Goal: Task Accomplishment & Management: Complete application form

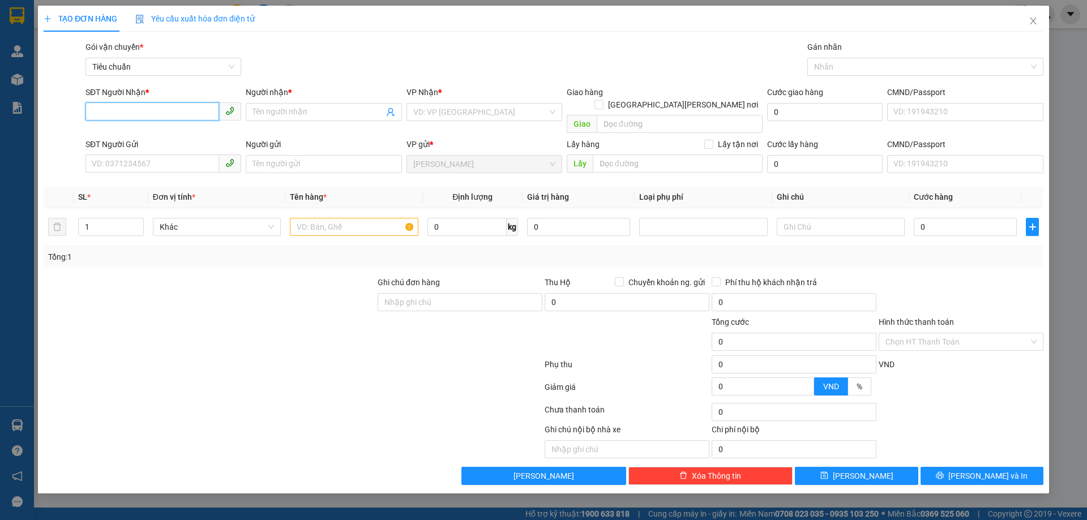
click at [194, 117] on input "SĐT Người Nhận *" at bounding box center [152, 111] width 134 height 18
type input "0793545169"
click at [176, 131] on div "0793545169 - [PERSON_NAME]" at bounding box center [163, 134] width 142 height 12
type input "[PERSON_NAME]"
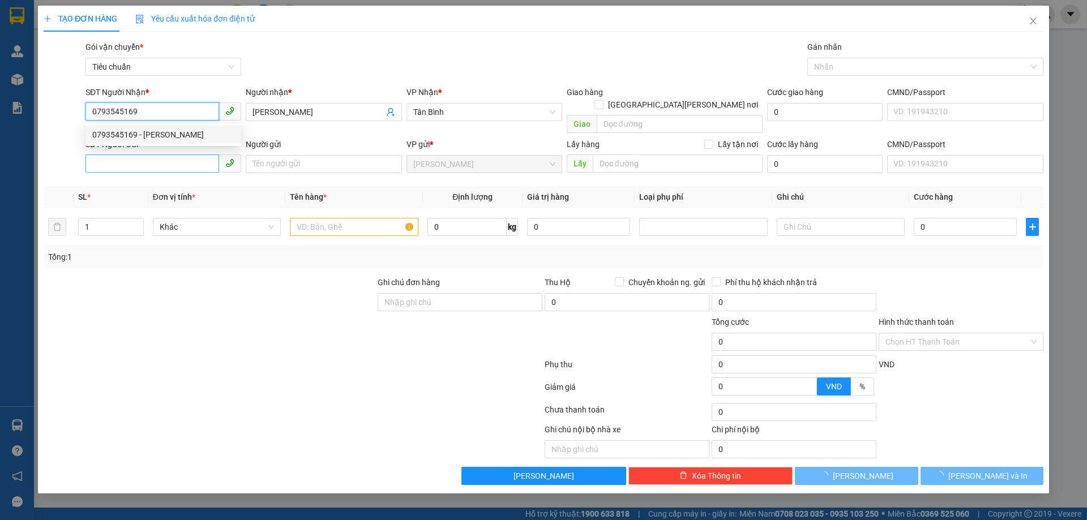
type input "50.000"
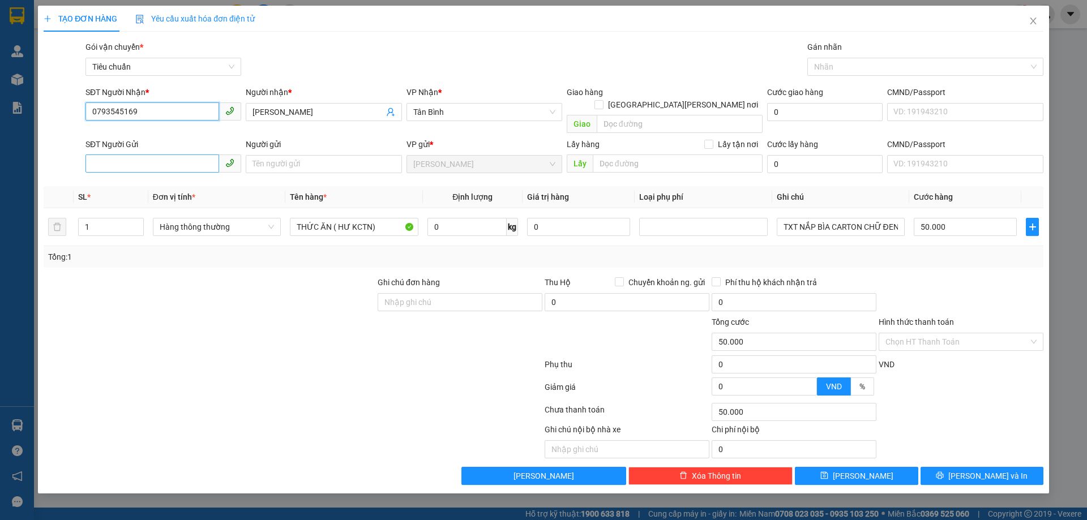
type input "0793545169"
click at [182, 154] on input "SĐT Người Gửi" at bounding box center [152, 163] width 134 height 18
click at [170, 173] on div "0338171726 - [PERSON_NAME]" at bounding box center [163, 174] width 142 height 12
type input "0338171726"
type input "[PERSON_NAME]"
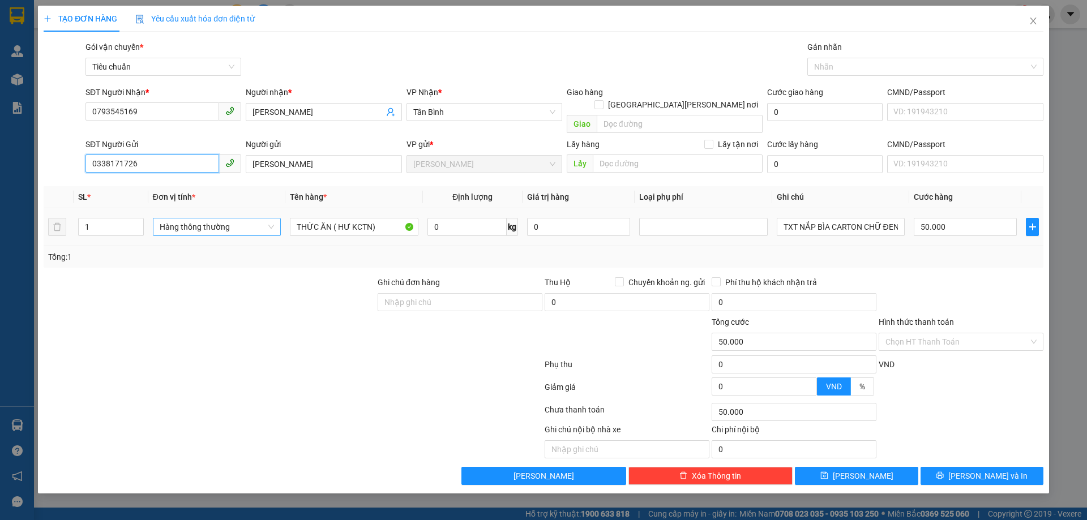
click at [229, 219] on span "Hàng thông thường" at bounding box center [217, 226] width 114 height 17
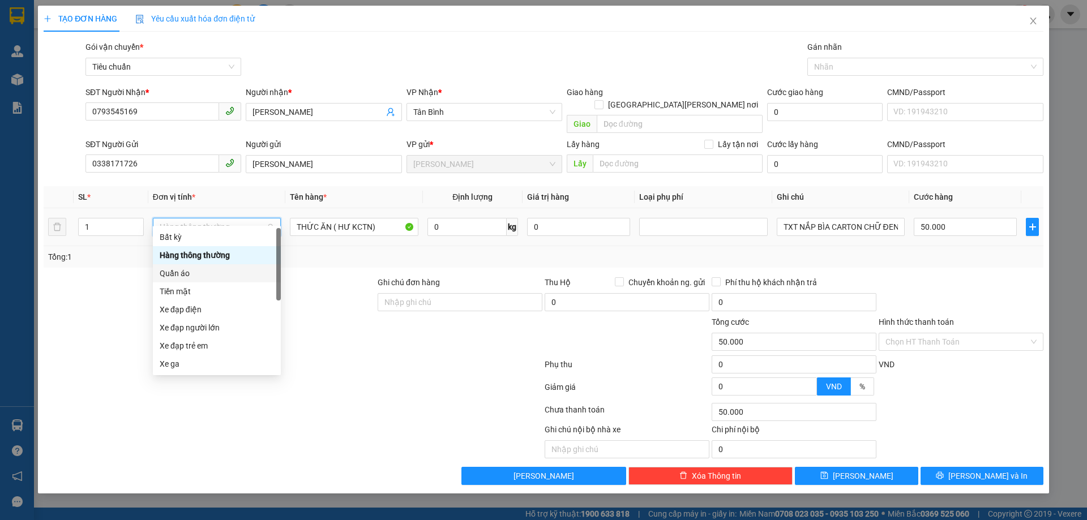
click at [204, 273] on div "Quần áo" at bounding box center [217, 273] width 114 height 12
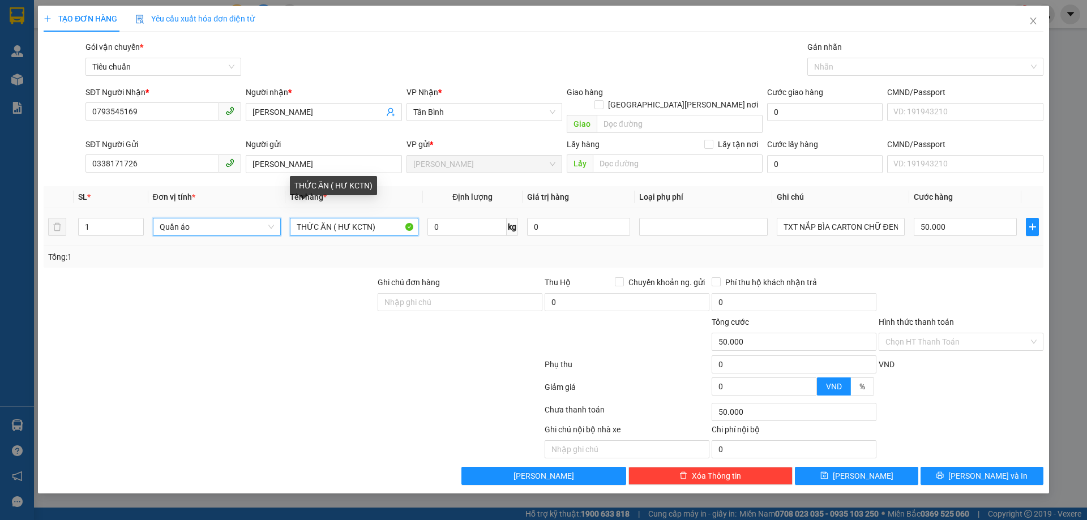
click at [343, 218] on input "THỨC ĂN ( HƯ KCTN)" at bounding box center [354, 227] width 128 height 18
type input "0"
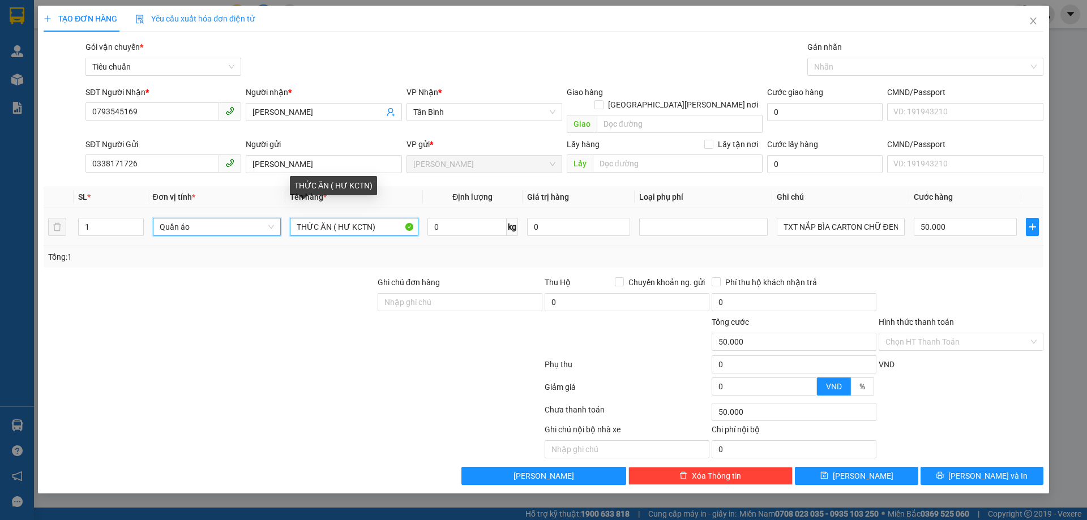
type input "0"
type input "QUẦN ÁO"
click at [835, 221] on input "TXT NẮP BÌA CARTON CHỮ ĐEN" at bounding box center [840, 227] width 128 height 18
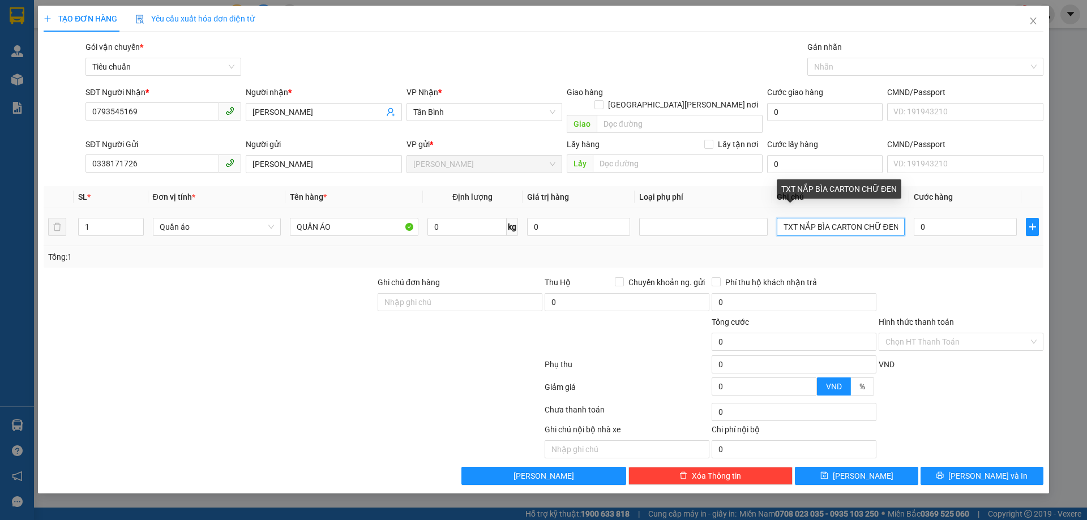
click at [835, 221] on input "TXT NẮP BÌA CARTON CHỮ ĐEN" at bounding box center [840, 227] width 128 height 18
type input "TÚI XÁM CHỮ TRẮNG"
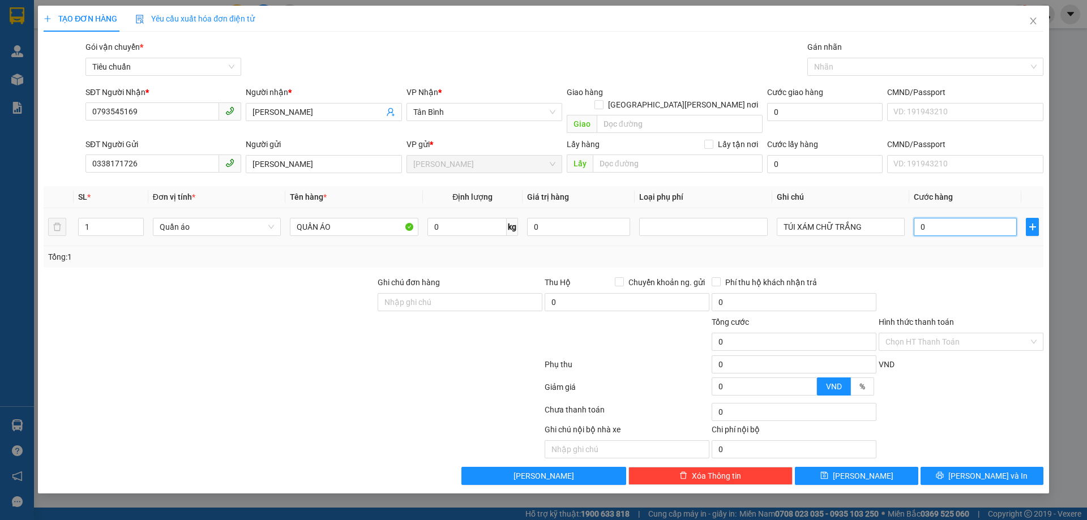
click at [942, 218] on input "0" at bounding box center [964, 227] width 103 height 18
type input "3"
type input "30"
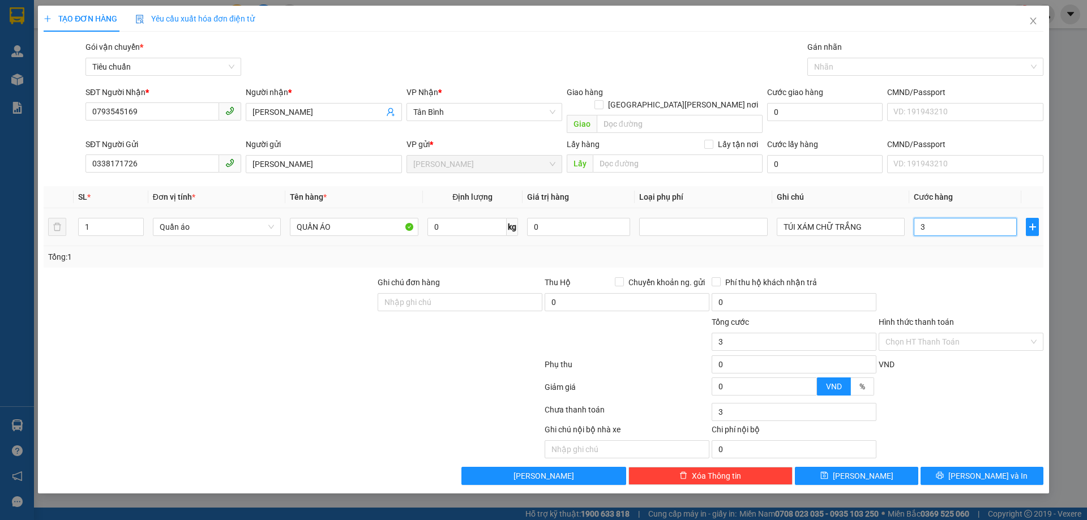
type input "30"
type input "30.000"
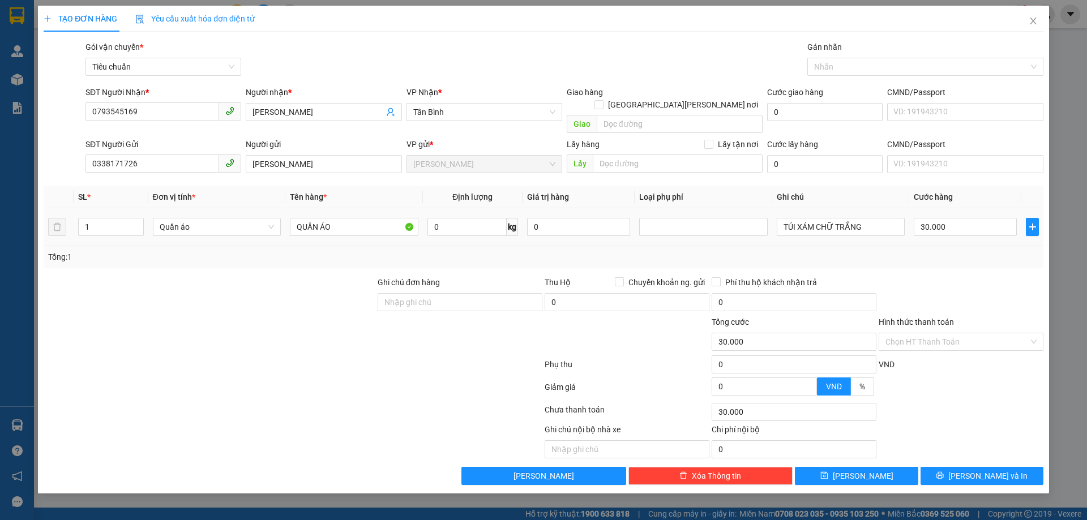
click at [956, 280] on div at bounding box center [960, 296] width 167 height 40
click at [946, 467] on button "[PERSON_NAME] và In" at bounding box center [981, 476] width 123 height 18
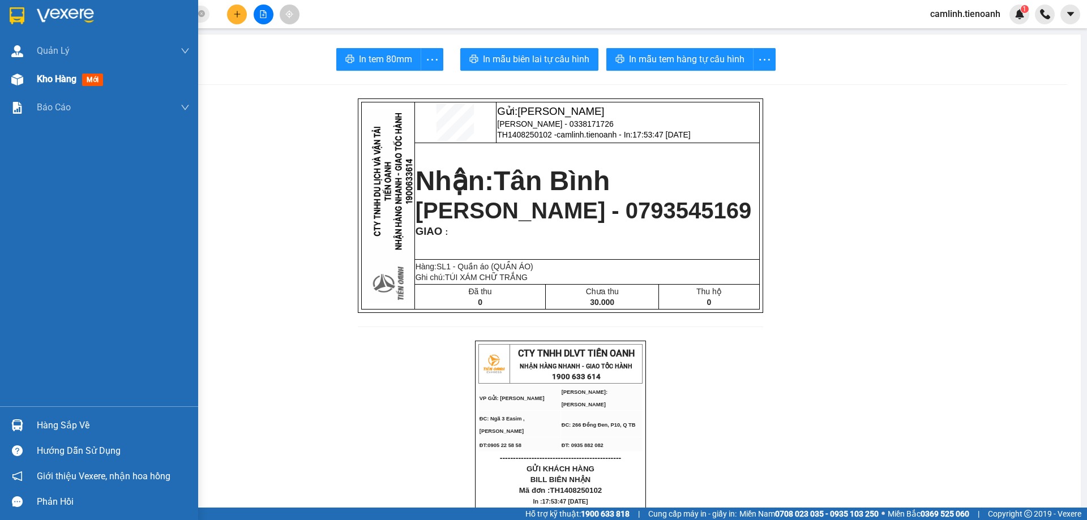
click at [16, 81] on img at bounding box center [17, 80] width 12 height 12
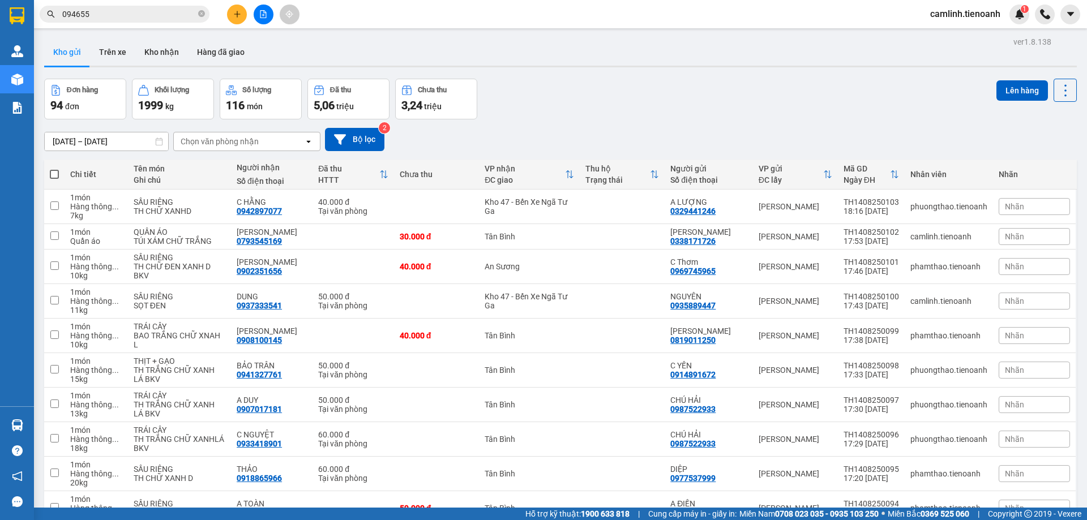
click at [58, 177] on span at bounding box center [54, 174] width 9 height 9
click at [54, 169] on input "checkbox" at bounding box center [54, 169] width 0 height 0
checkbox input "true"
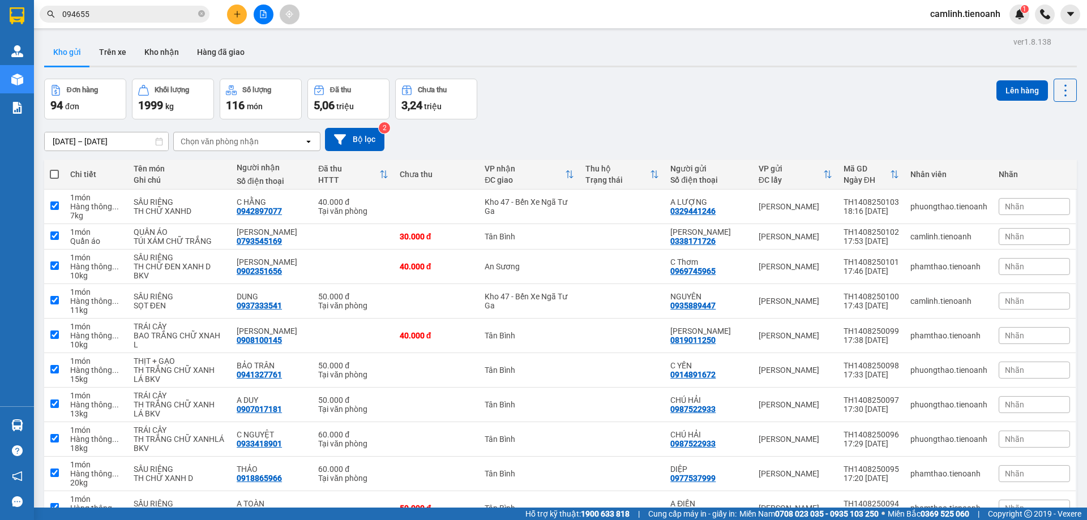
checkbox input "true"
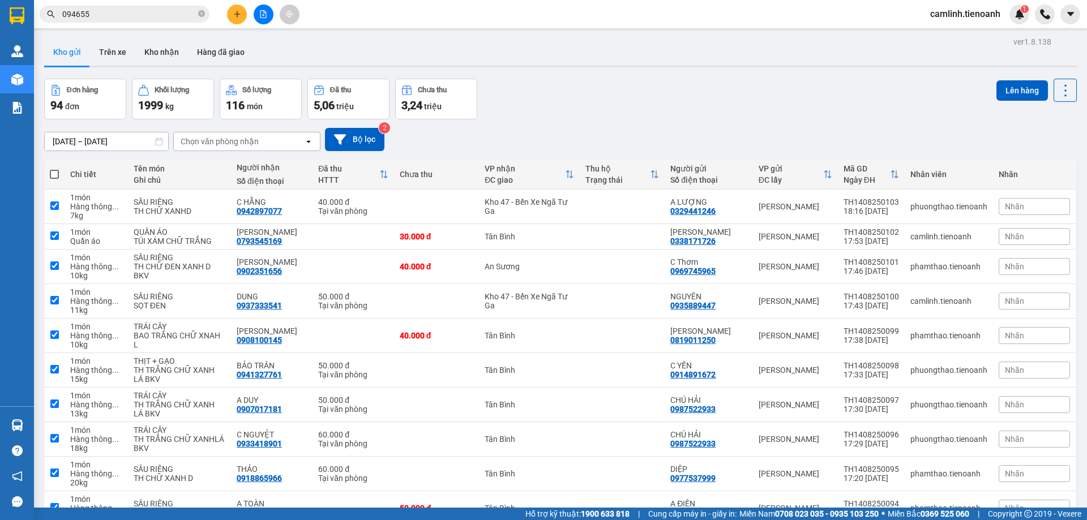
checkbox input "true"
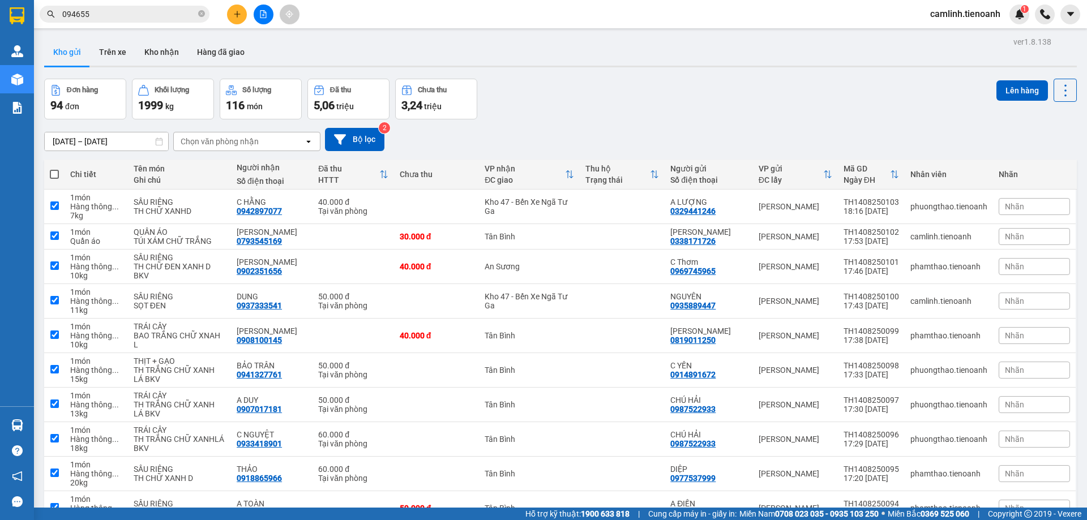
checkbox input "true"
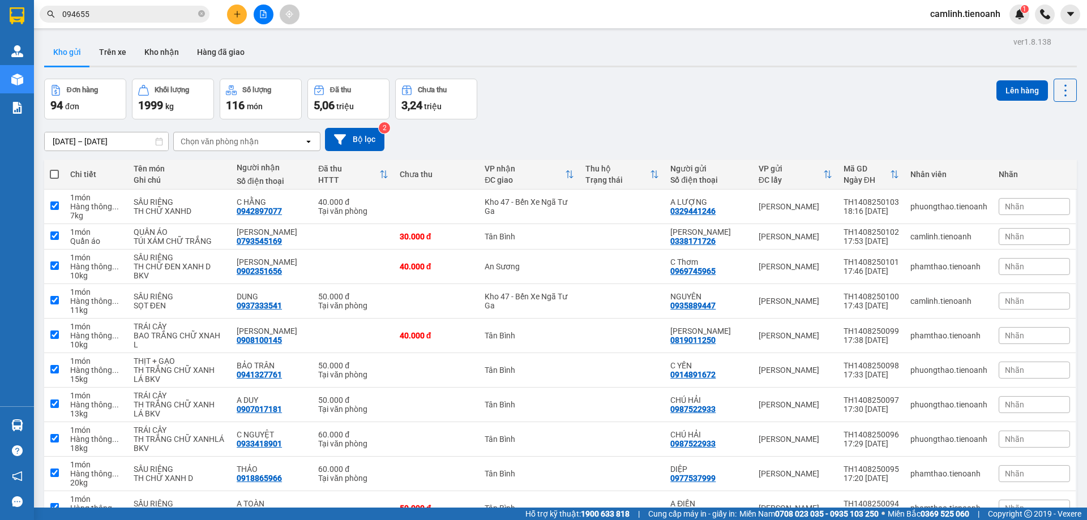
checkbox input "true"
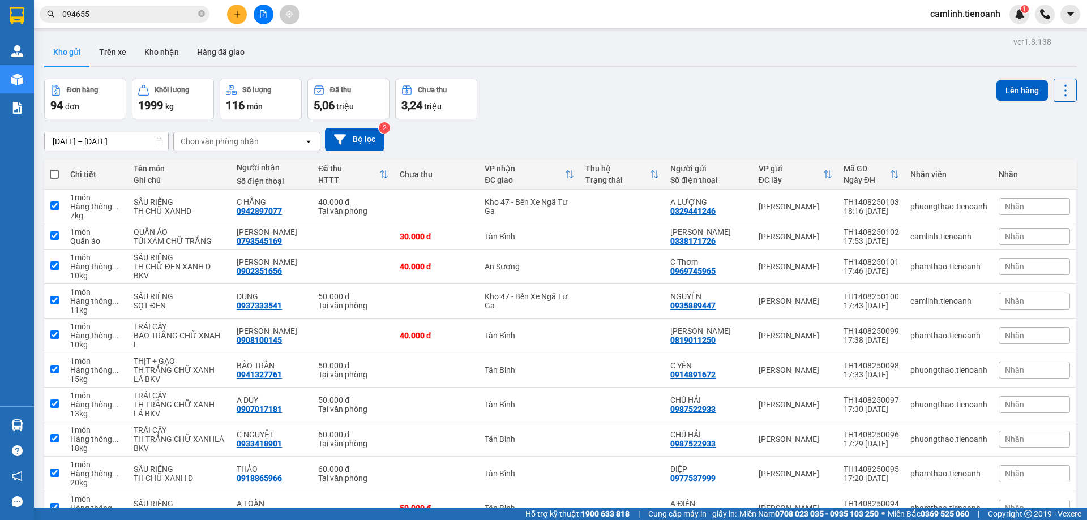
checkbox input "true"
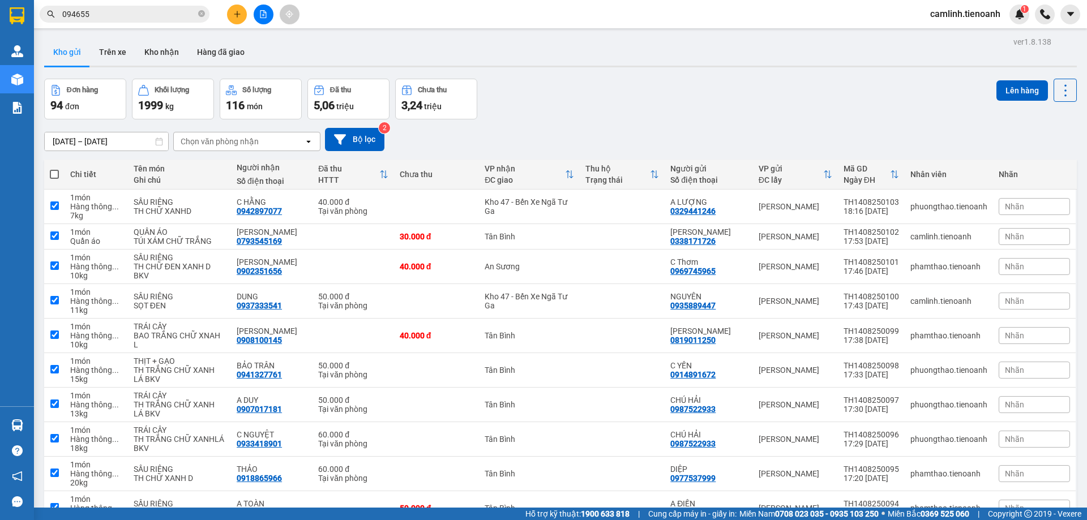
checkbox input "true"
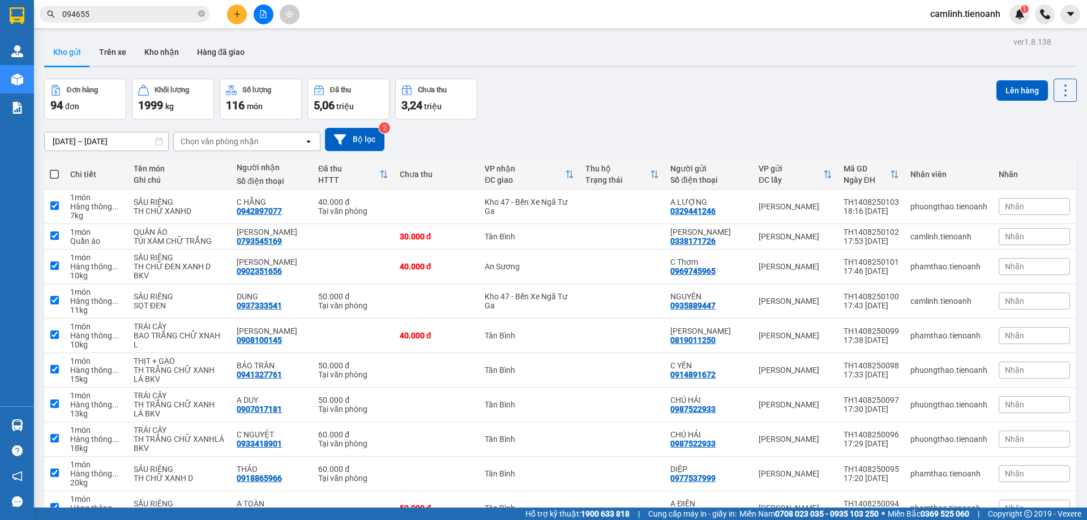
checkbox input "true"
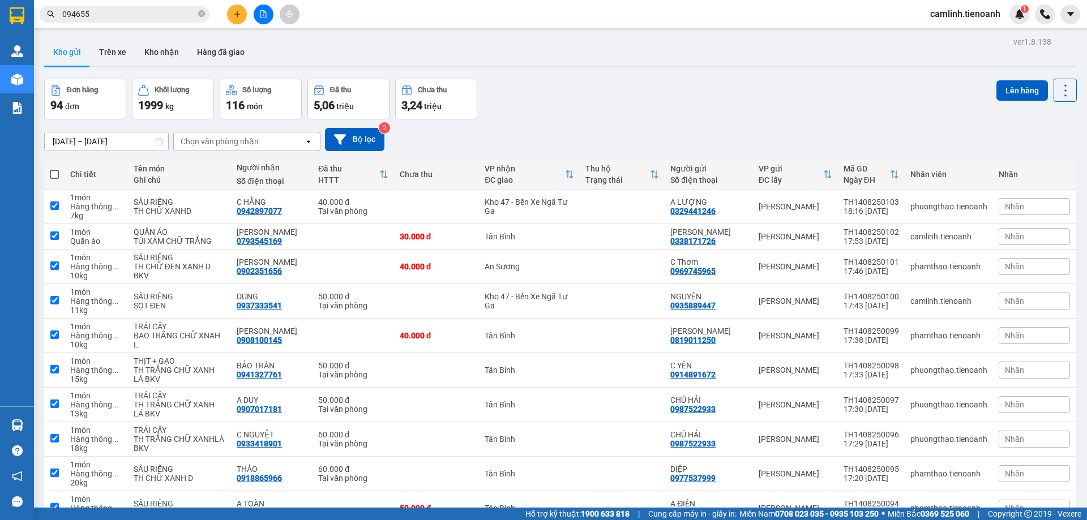
checkbox input "true"
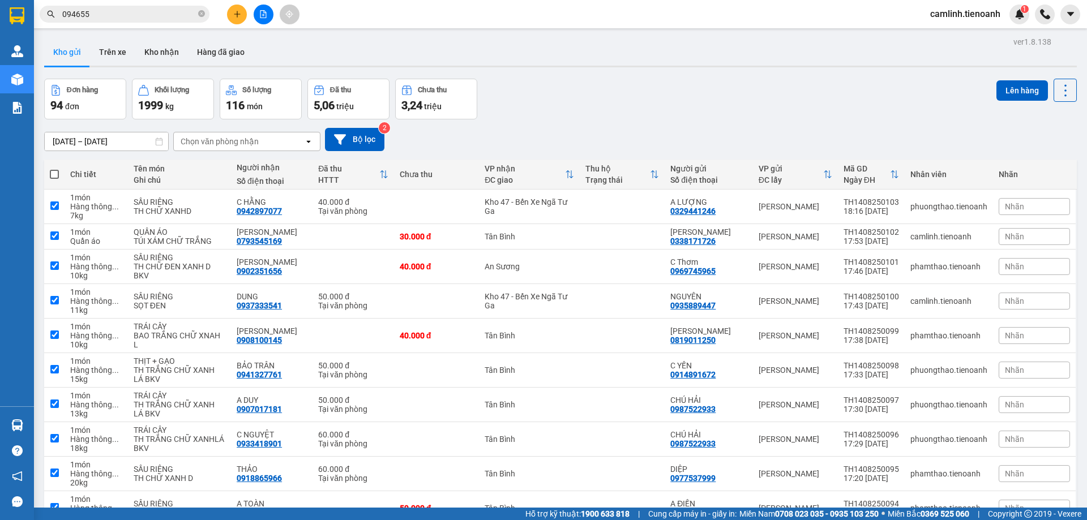
checkbox input "true"
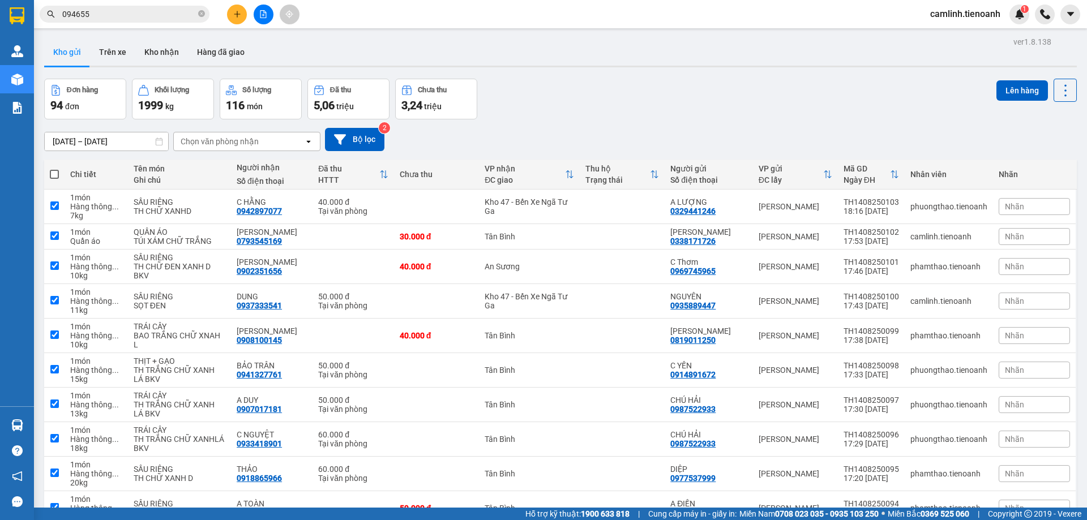
checkbox input "true"
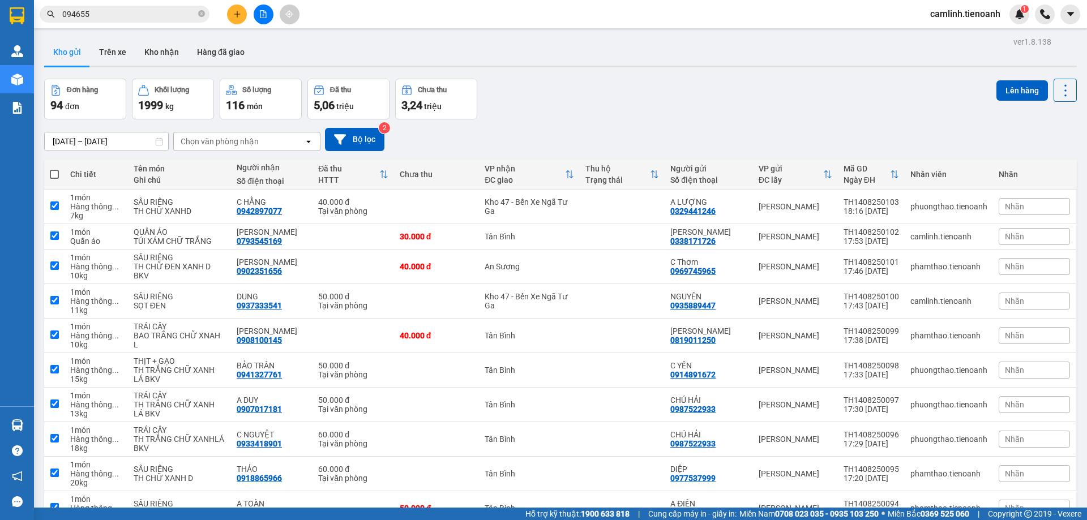
checkbox input "true"
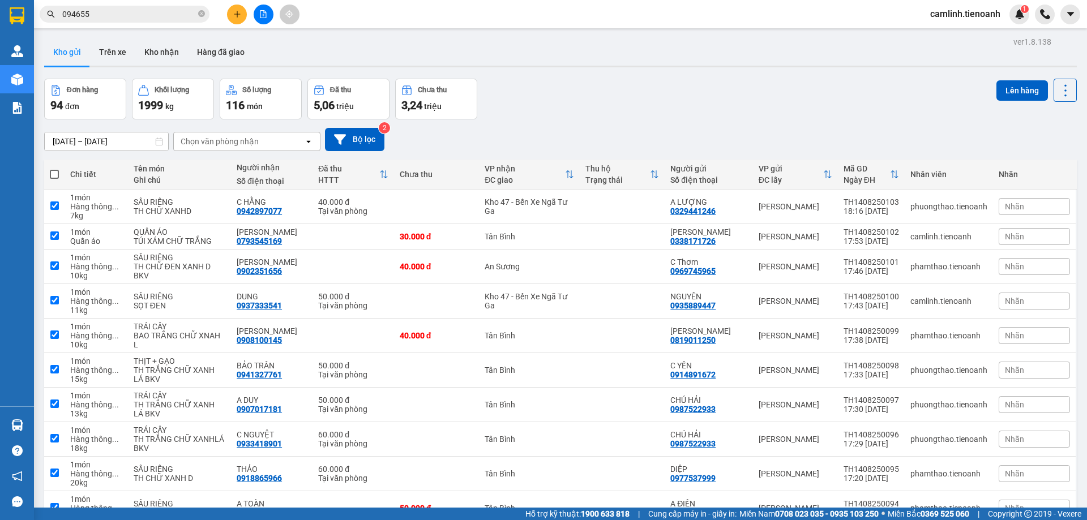
checkbox input "true"
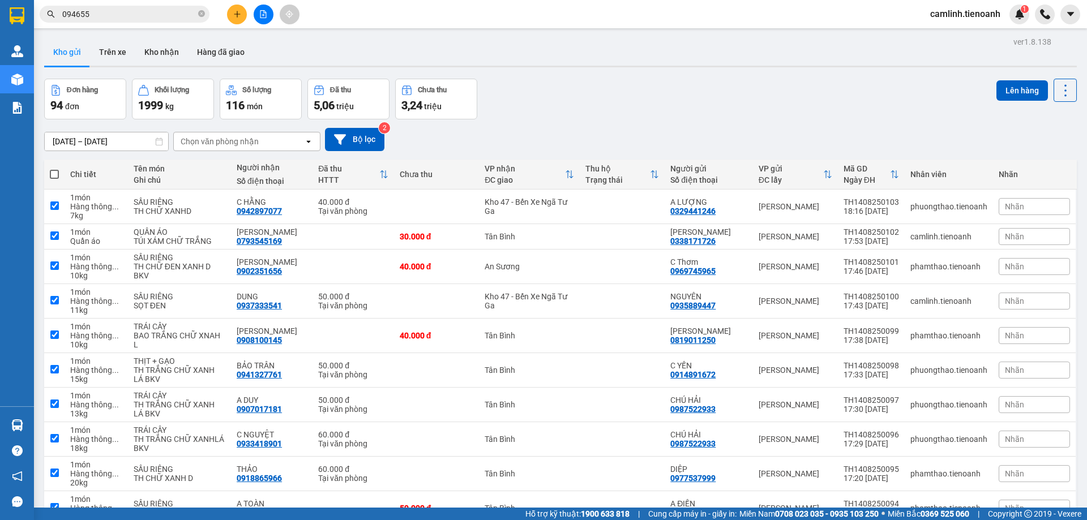
checkbox input "true"
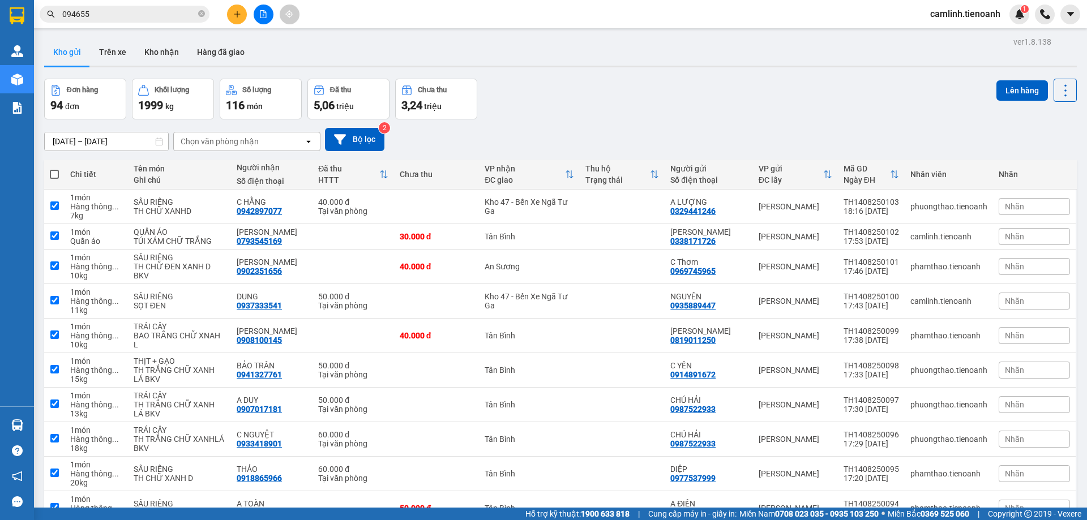
checkbox input "true"
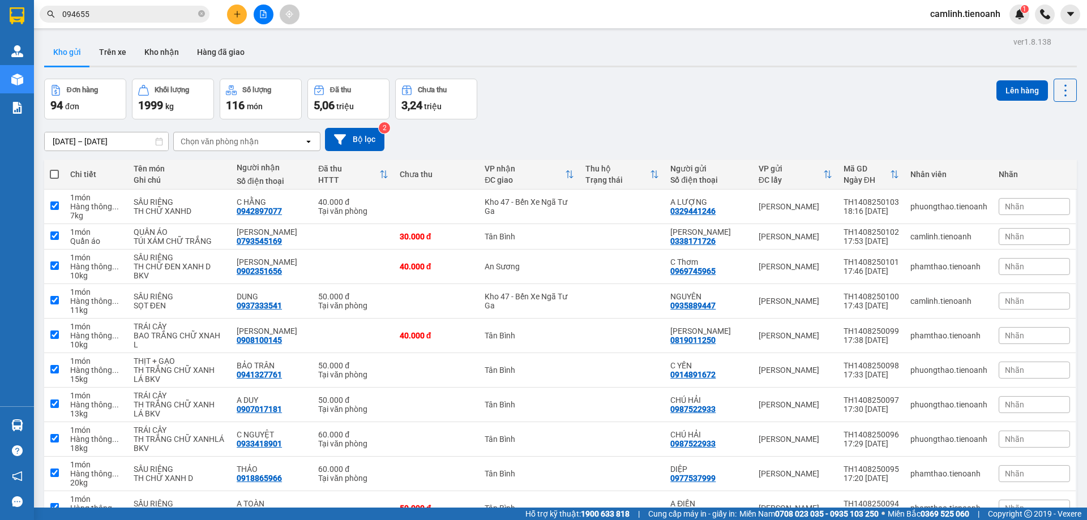
checkbox input "true"
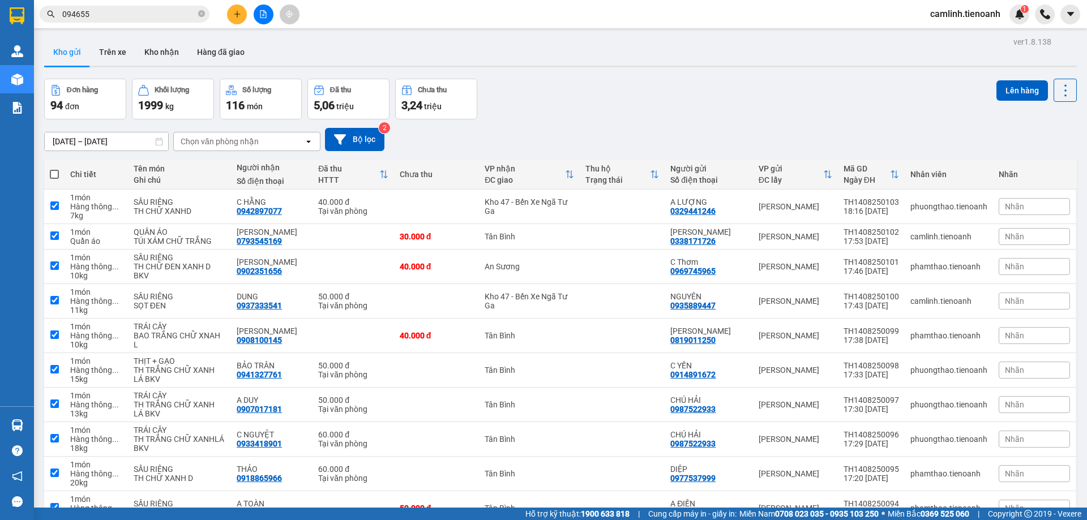
checkbox input "true"
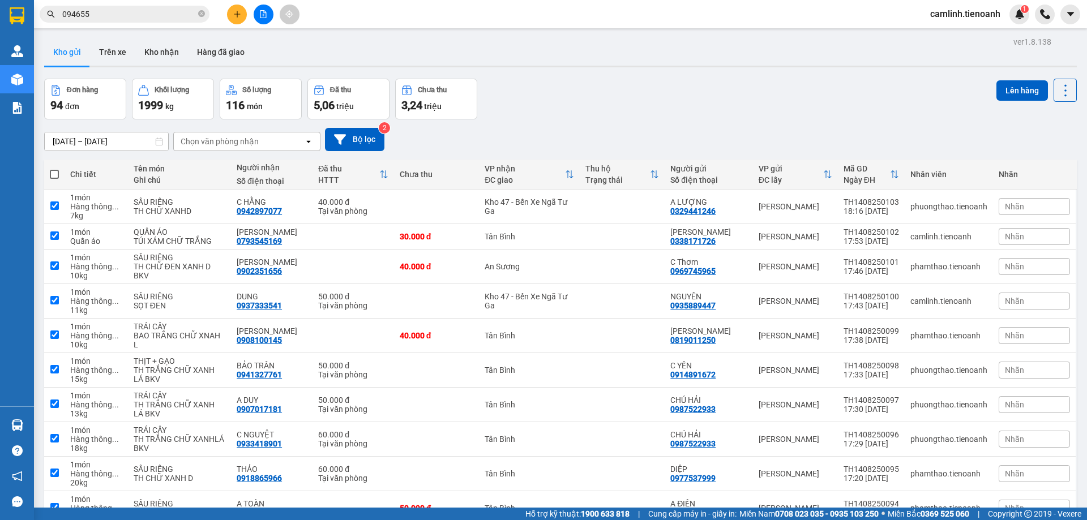
checkbox input "true"
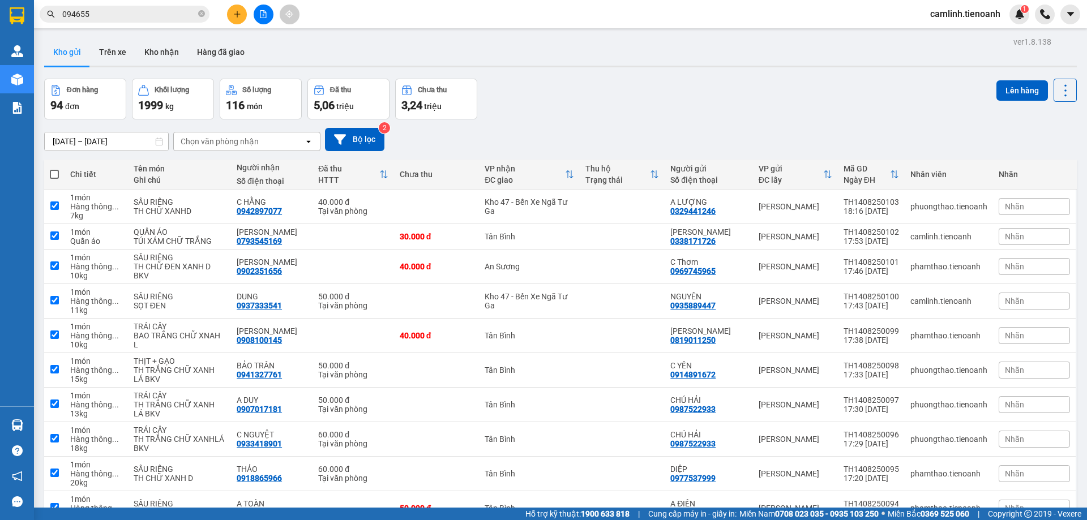
checkbox input "true"
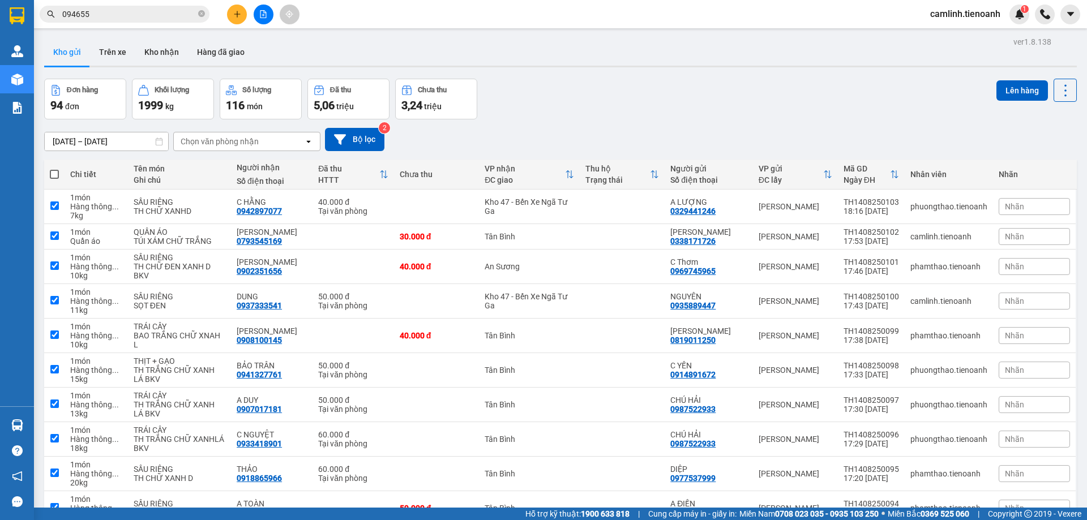
checkbox input "true"
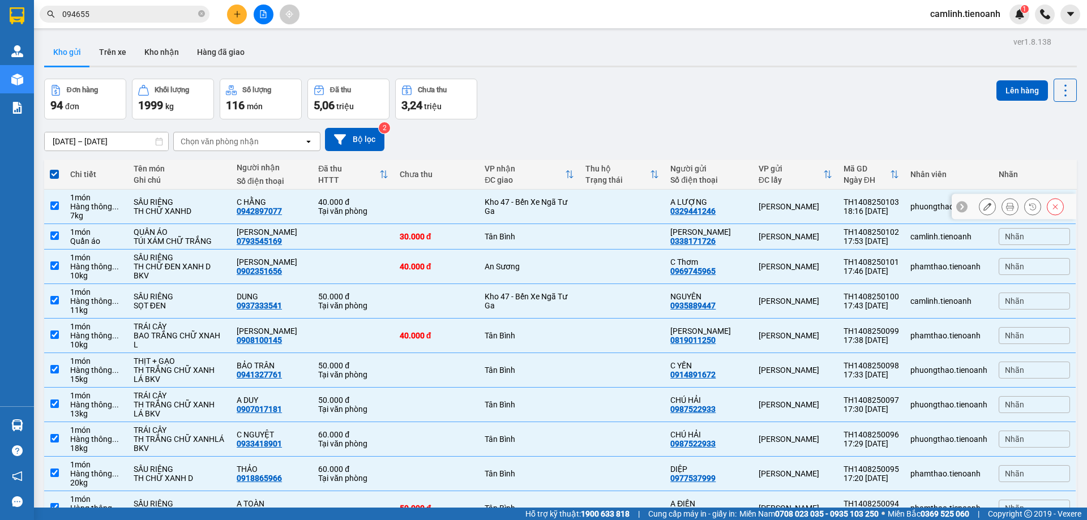
click at [567, 199] on td "Kho 47 - Bến Xe Ngã Tư Ga" at bounding box center [529, 207] width 100 height 35
checkbox input "false"
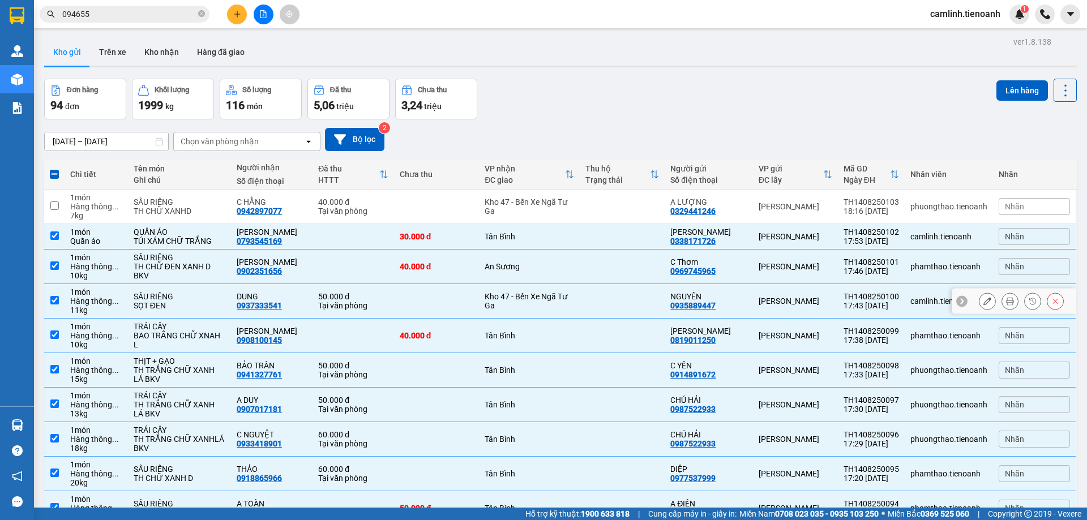
click at [569, 311] on td "Kho 47 - Bến Xe Ngã Tư Ga" at bounding box center [529, 301] width 100 height 35
checkbox input "false"
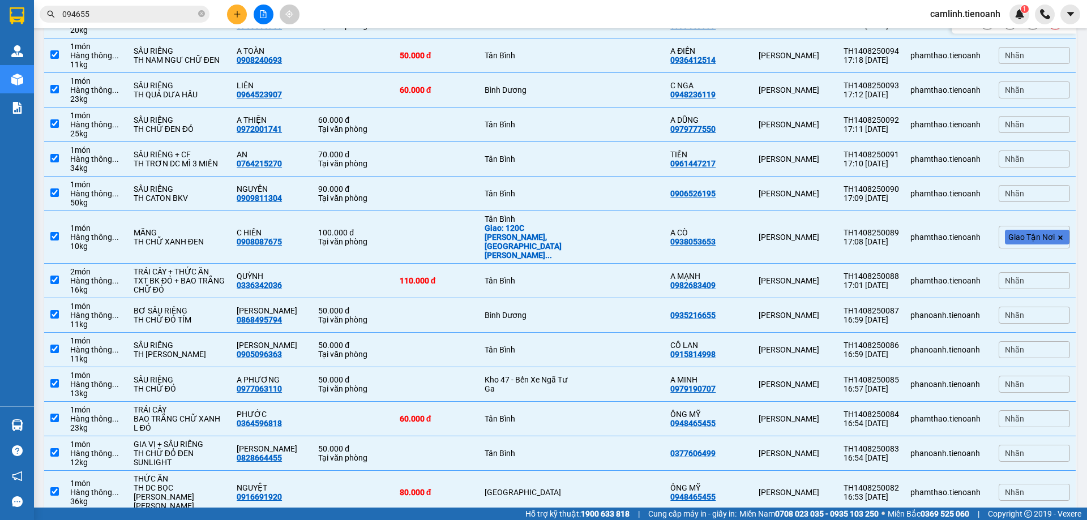
scroll to position [509, 0]
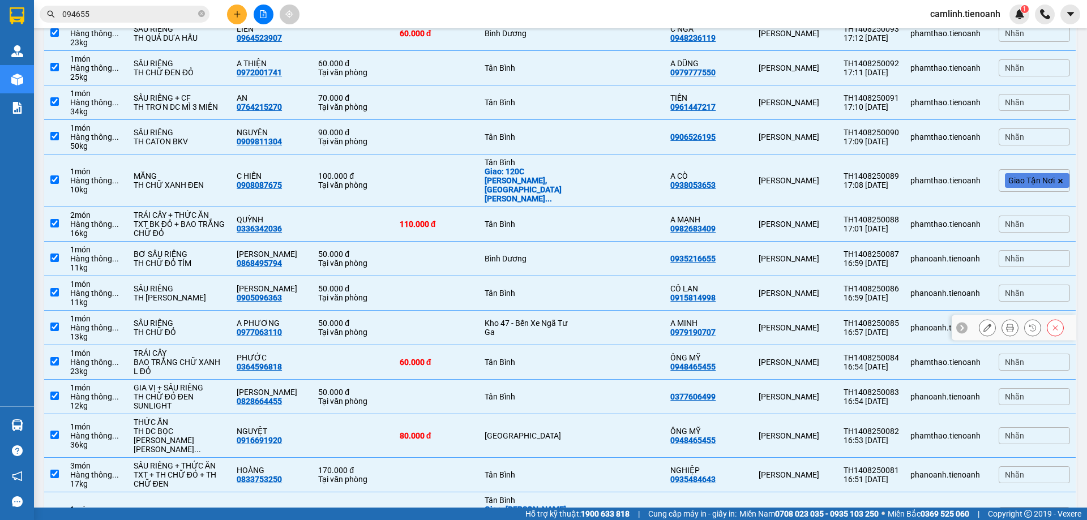
click at [527, 322] on div "Kho 47 - Bến Xe Ngã Tư Ga" at bounding box center [528, 328] width 89 height 18
checkbox input "false"
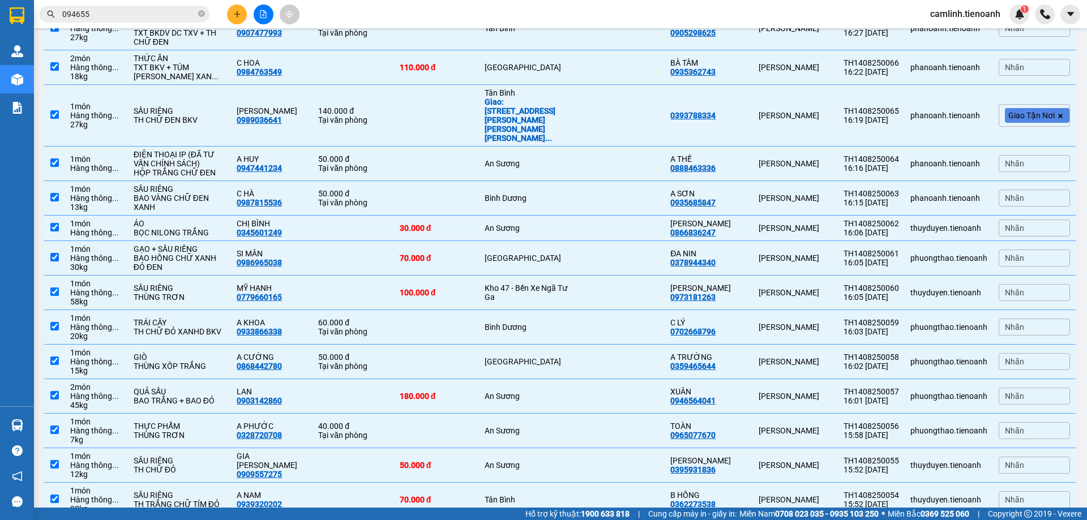
scroll to position [1471, 0]
click at [524, 310] on td "Kho 47 - Bến Xe Ngã Tư Ga" at bounding box center [529, 292] width 100 height 35
checkbox input "false"
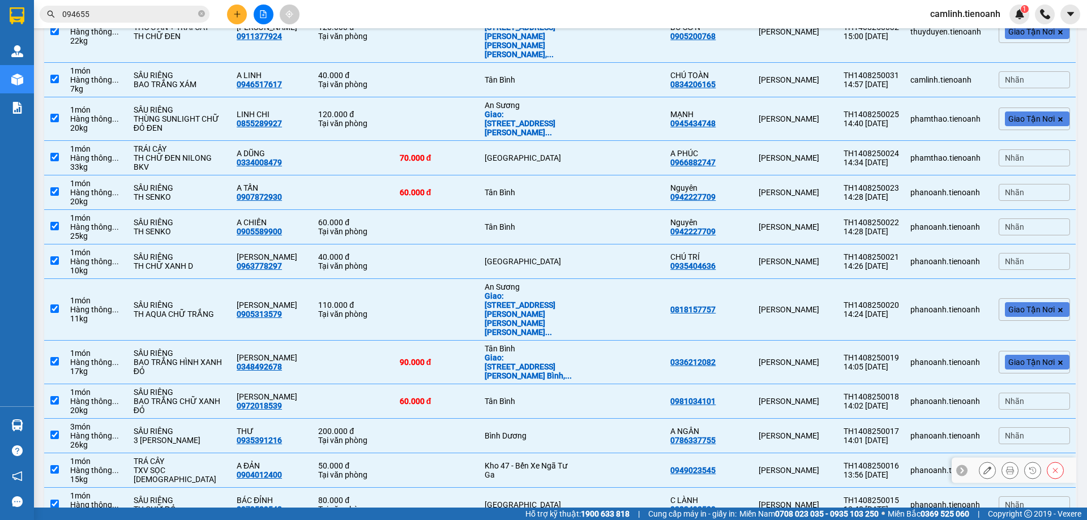
scroll to position [2773, 0]
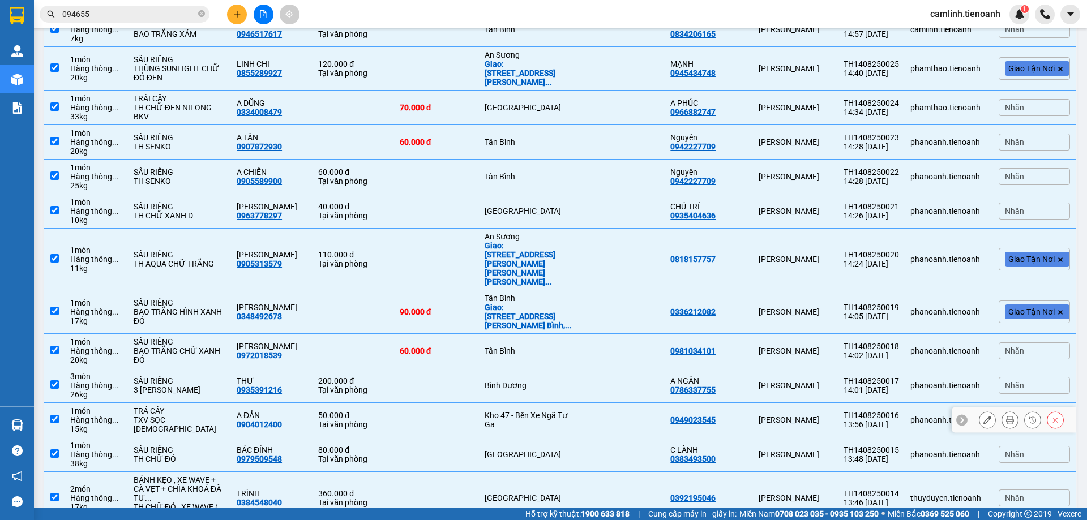
click at [524, 411] on div "Kho 47 - Bến Xe Ngã Tư Ga" at bounding box center [528, 420] width 89 height 18
checkbox input "false"
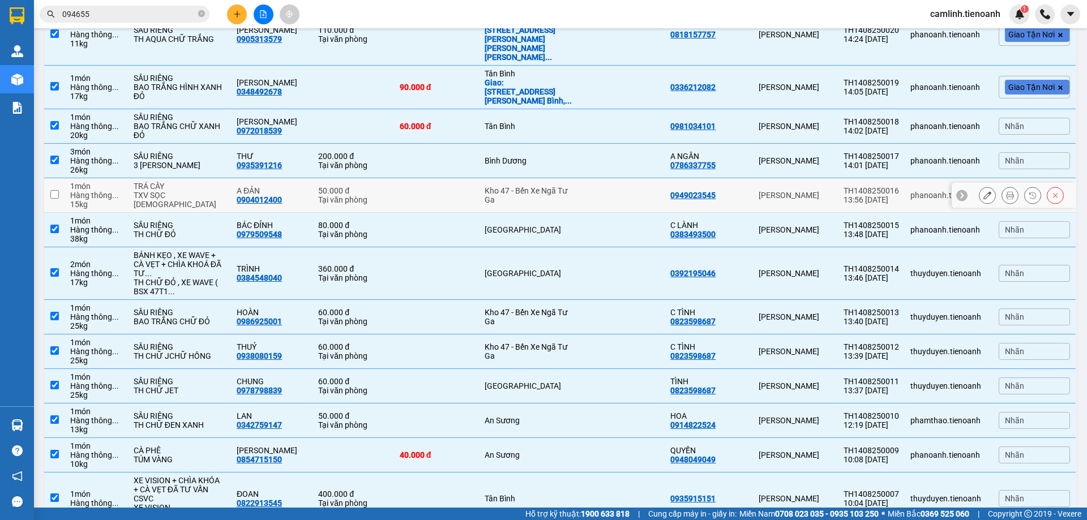
scroll to position [2999, 0]
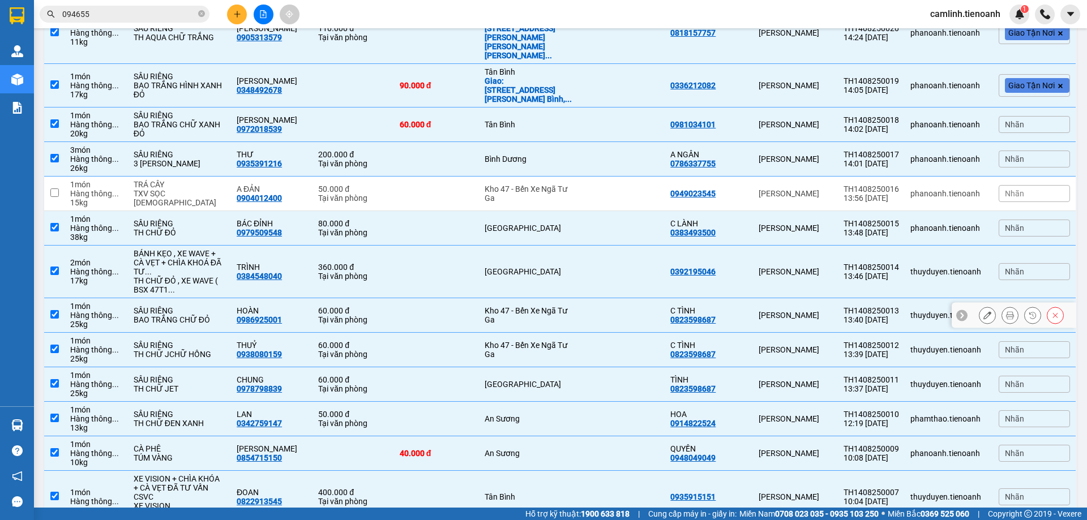
click at [518, 306] on div "Kho 47 - Bến Xe Ngã Tư Ga" at bounding box center [528, 315] width 89 height 18
checkbox input "false"
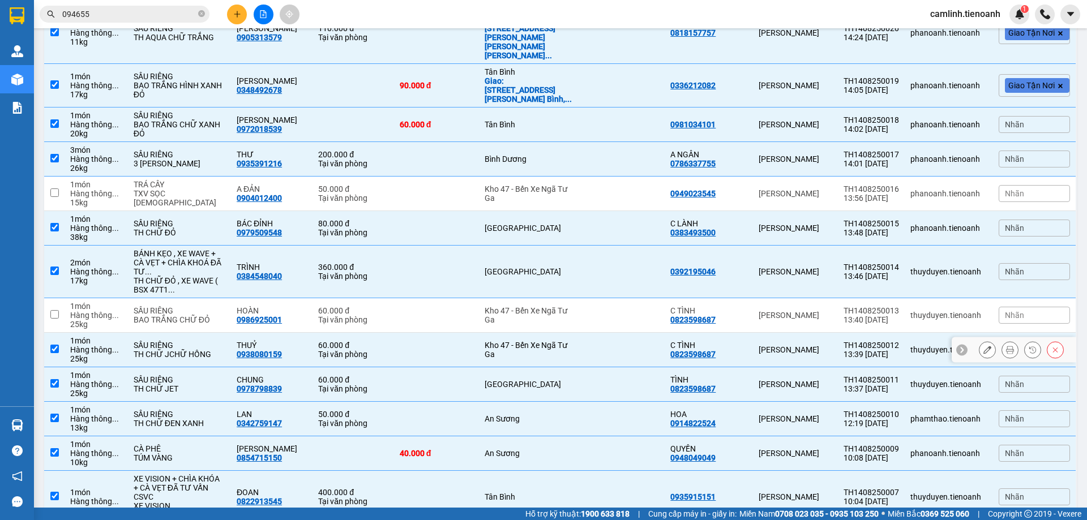
click at [516, 333] on td "Kho 47 - Bến Xe Ngã Tư Ga" at bounding box center [529, 350] width 100 height 35
checkbox input "false"
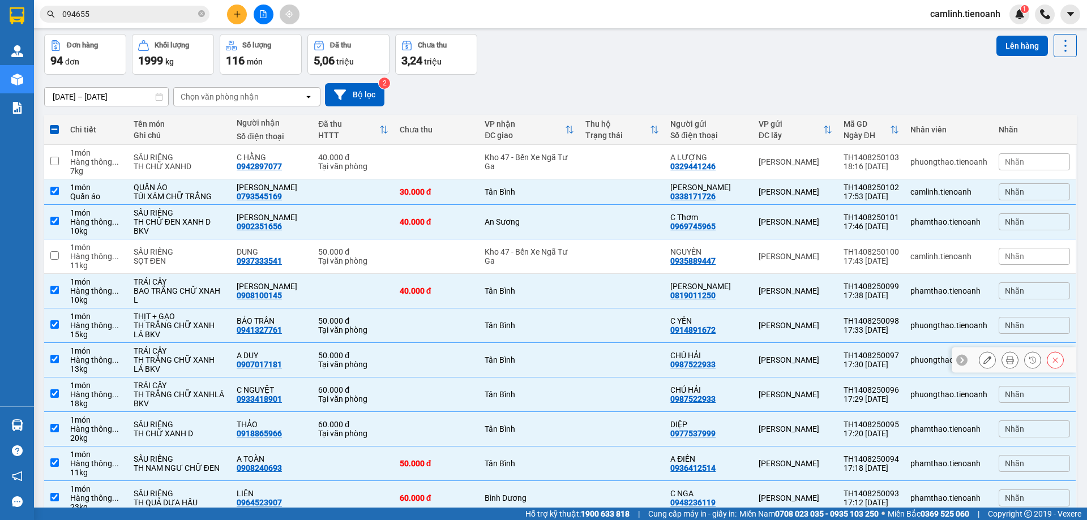
scroll to position [0, 0]
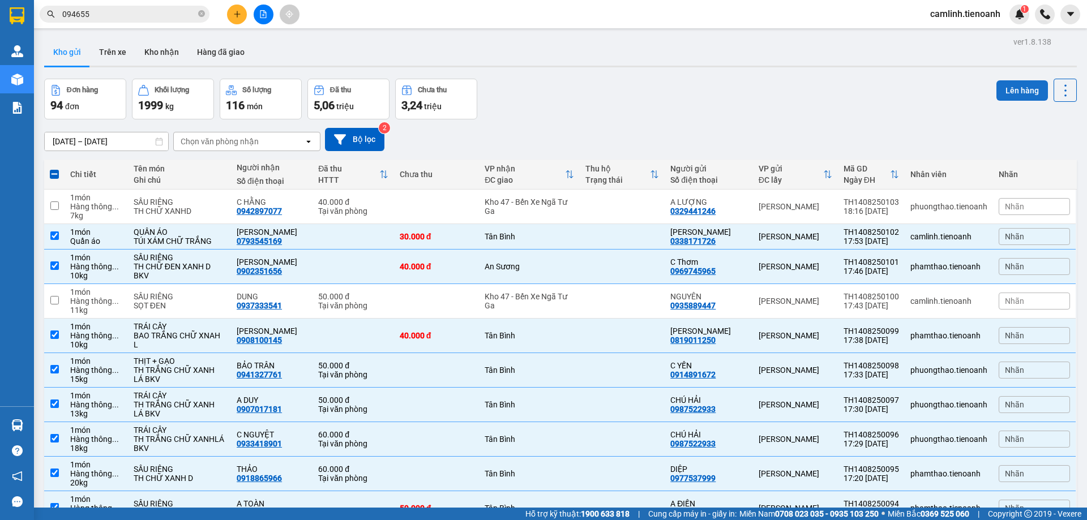
click at [1010, 91] on button "Lên hàng" at bounding box center [1021, 90] width 51 height 20
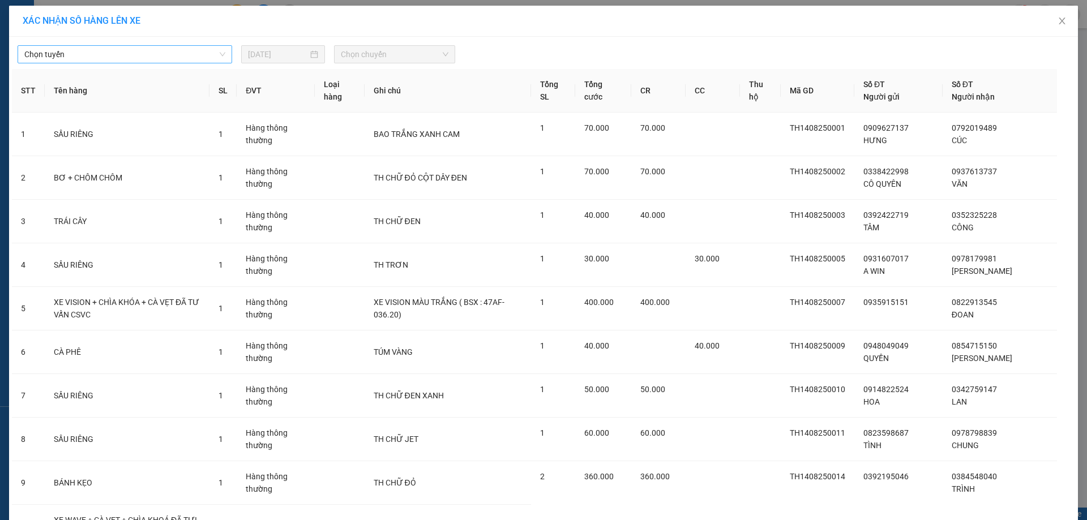
click at [188, 55] on span "Chọn tuyến" at bounding box center [124, 54] width 201 height 17
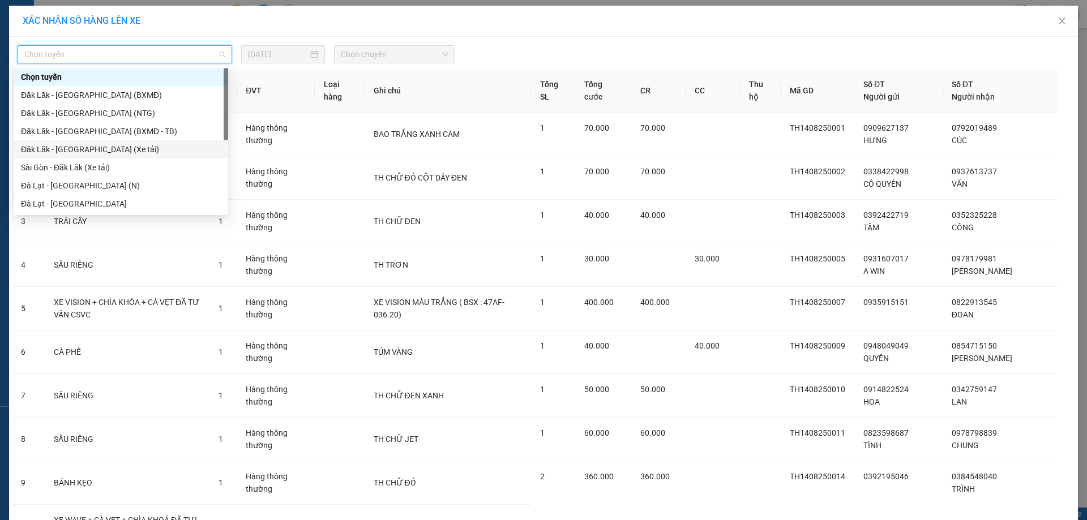
click at [145, 152] on div "Đăk Lăk - [GEOGRAPHIC_DATA] (Xe tải)" at bounding box center [121, 149] width 200 height 12
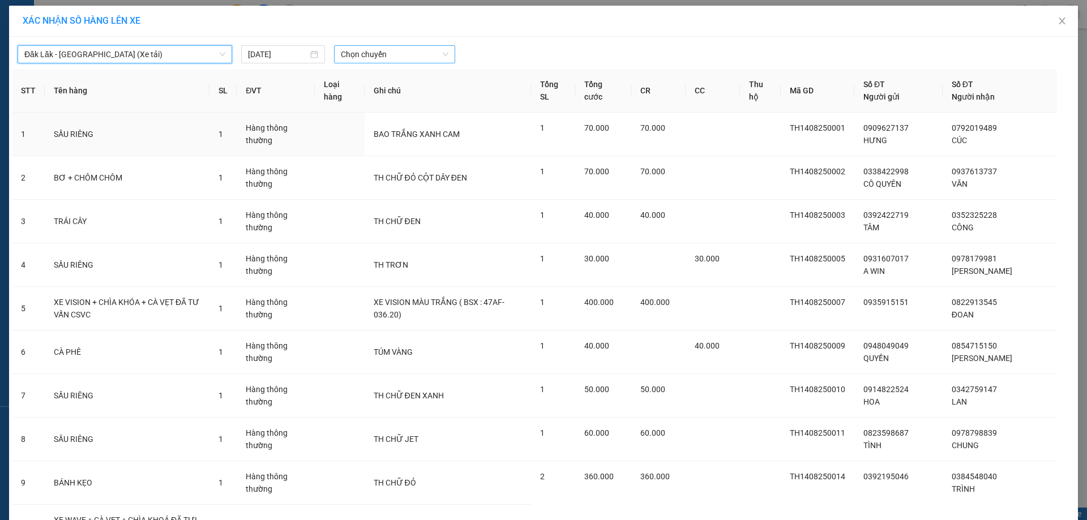
click at [359, 58] on span "Chọn chuyến" at bounding box center [395, 54] width 108 height 17
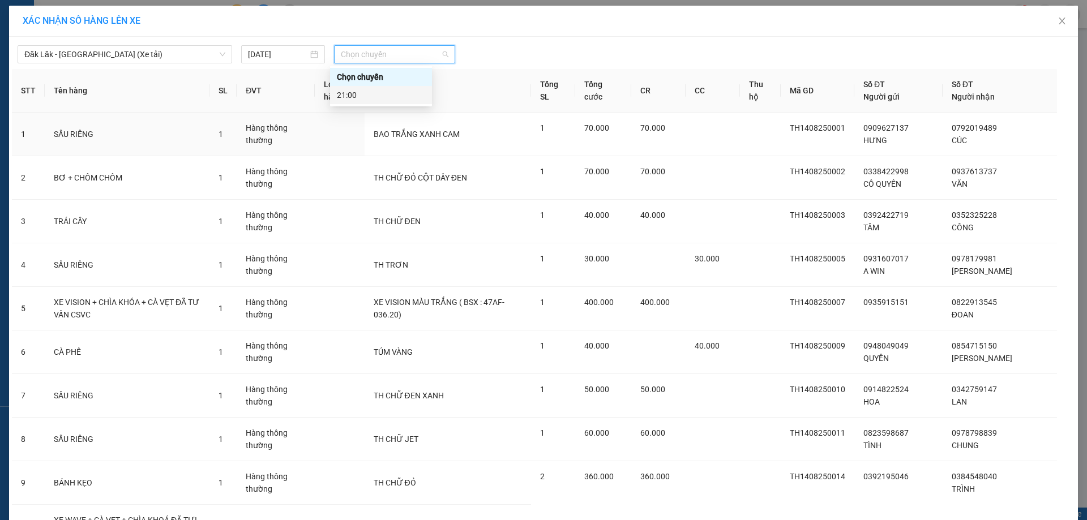
click at [401, 93] on div "21:00" at bounding box center [381, 95] width 88 height 12
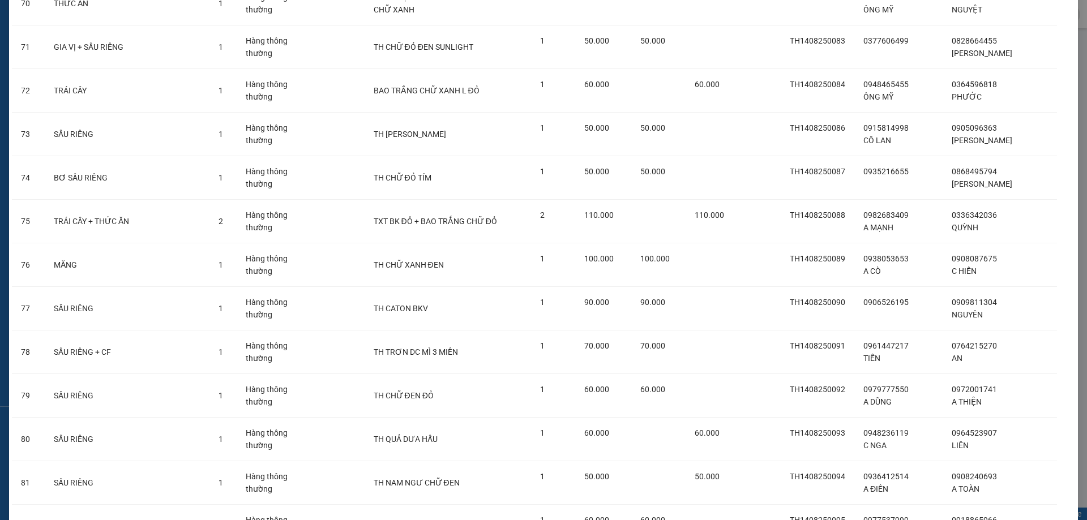
scroll to position [3566, 0]
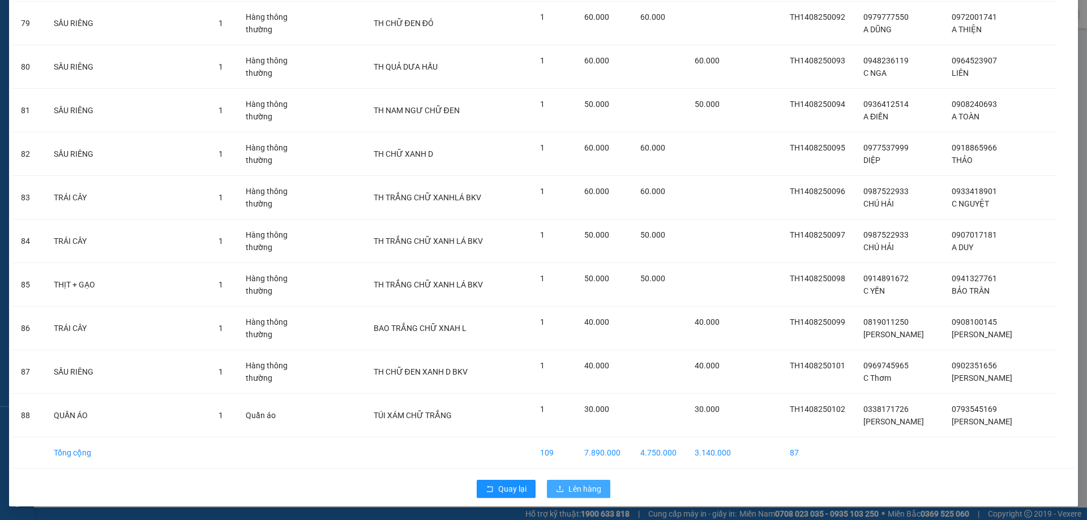
click at [584, 493] on span "Lên hàng" at bounding box center [584, 489] width 33 height 12
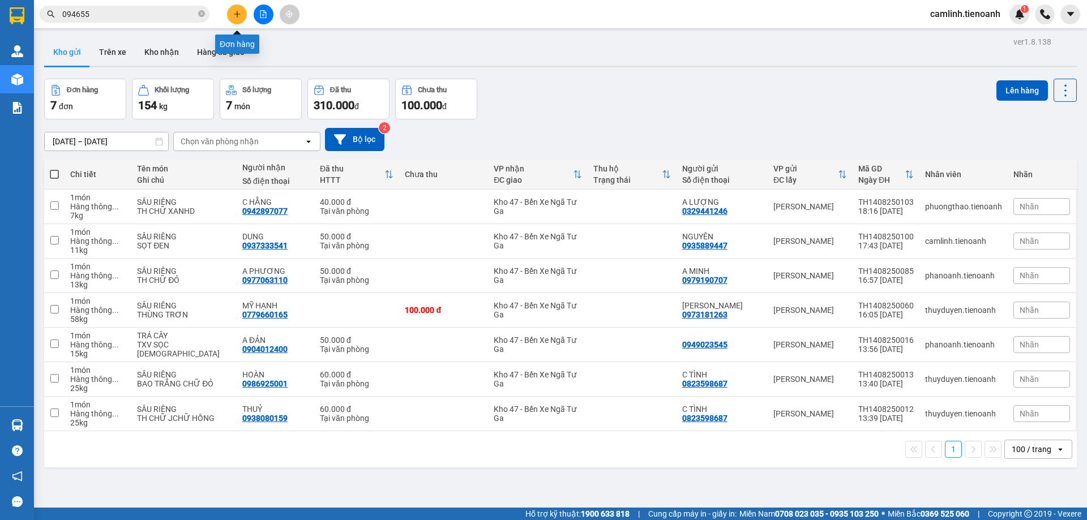
click at [246, 14] on button at bounding box center [237, 15] width 20 height 20
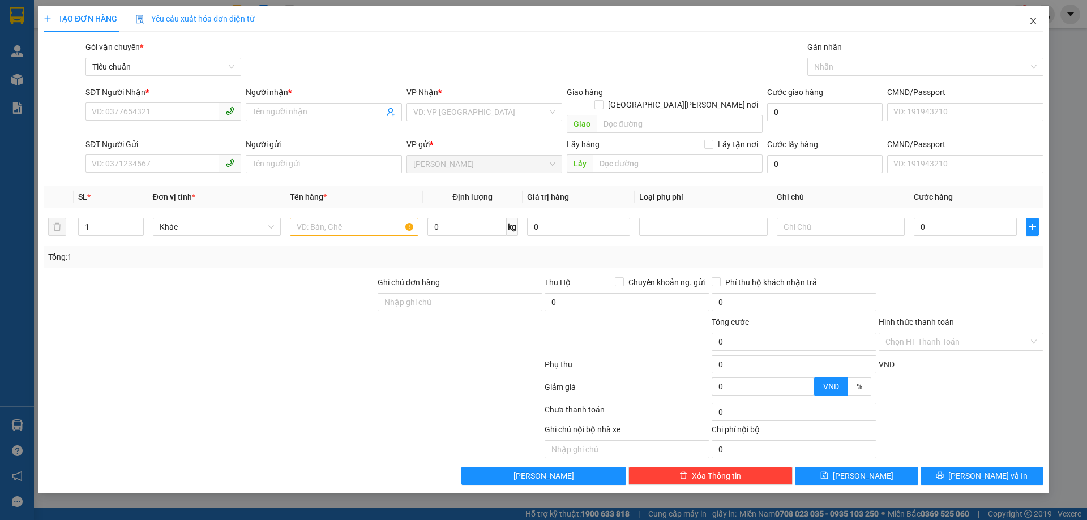
click at [1033, 22] on icon "close" at bounding box center [1032, 21] width 6 height 7
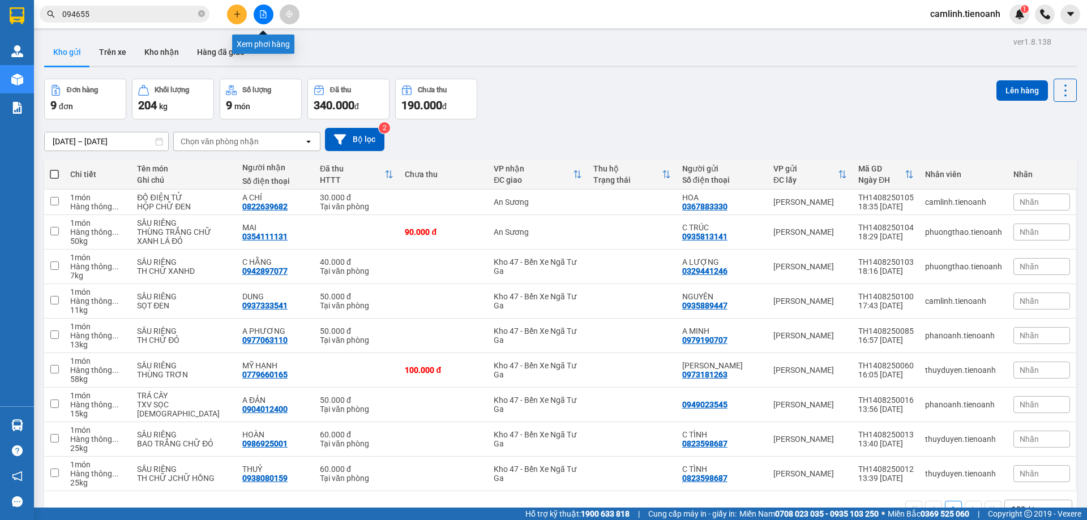
click at [267, 12] on button at bounding box center [264, 15] width 20 height 20
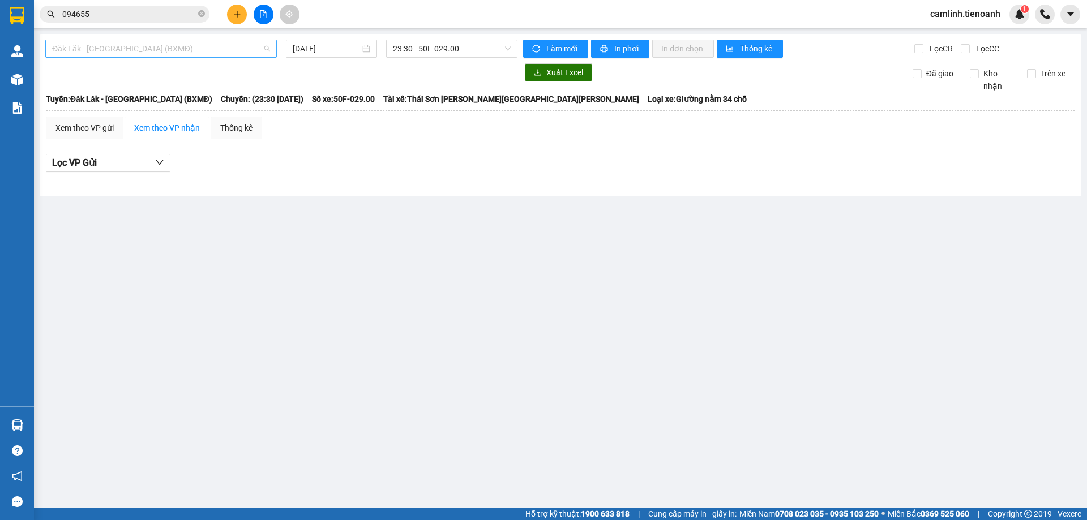
click at [226, 45] on span "Đăk Lăk - [GEOGRAPHIC_DATA] (BXMĐ)" at bounding box center [161, 48] width 218 height 17
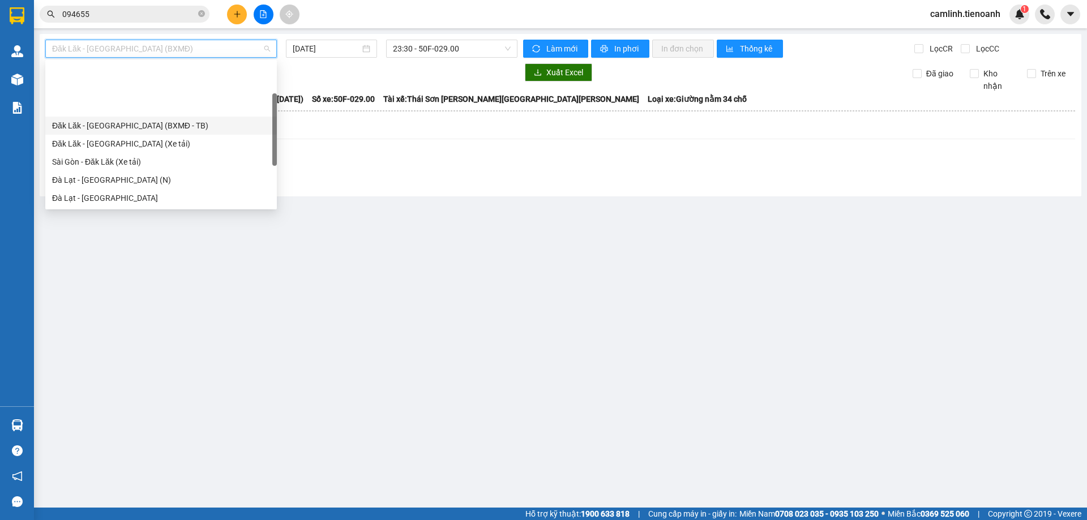
scroll to position [57, 0]
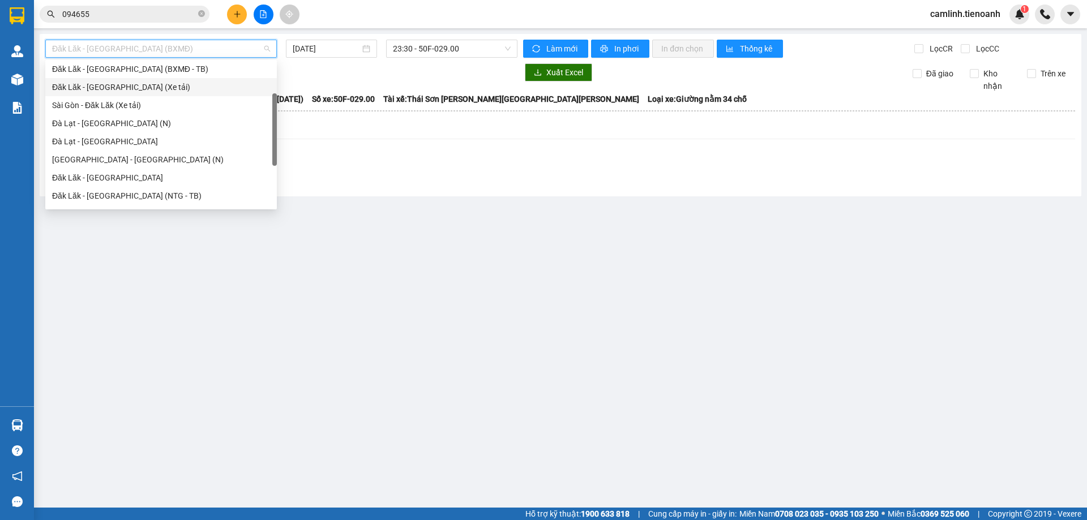
click at [217, 91] on div "Đăk Lăk - [GEOGRAPHIC_DATA] (Xe tải)" at bounding box center [161, 87] width 218 height 12
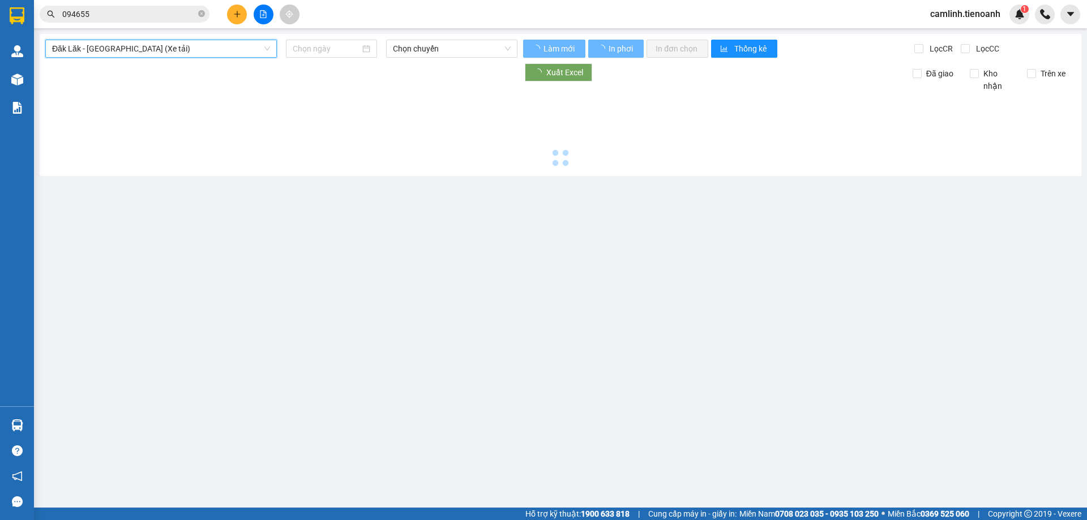
type input "[DATE]"
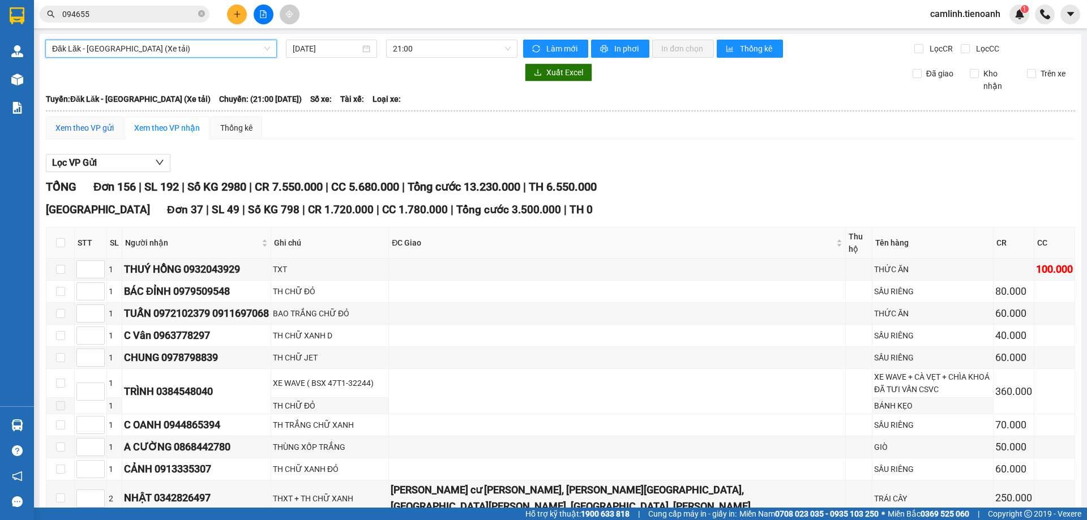
click at [105, 125] on div "Xem theo VP gửi" at bounding box center [84, 128] width 58 height 12
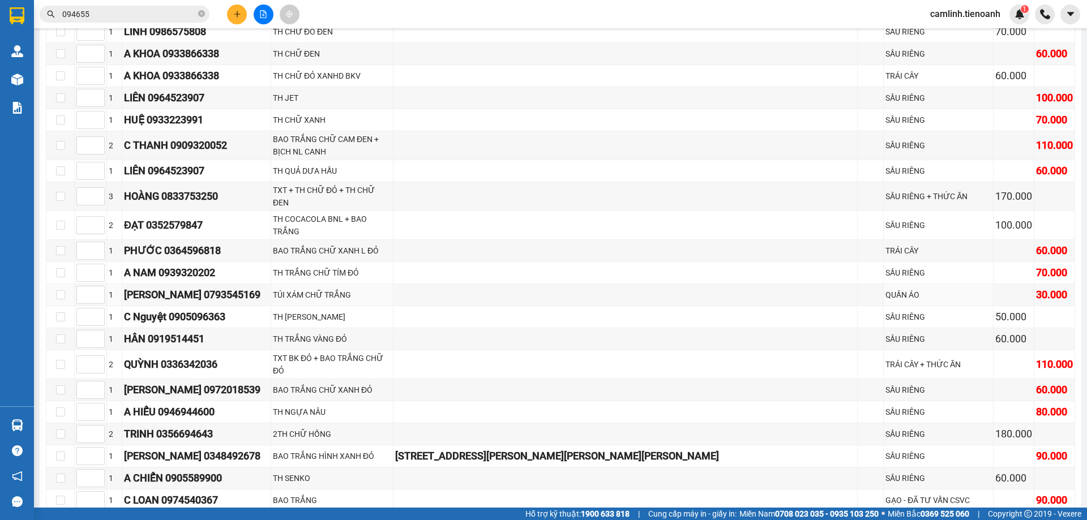
scroll to position [792, 0]
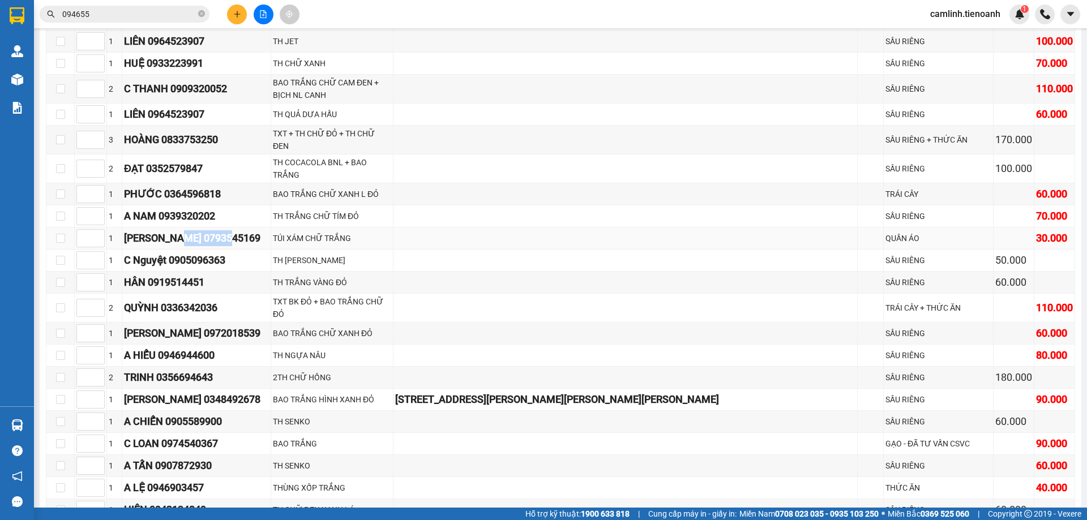
drag, startPoint x: 236, startPoint y: 213, endPoint x: 173, endPoint y: 216, distance: 63.4
click at [173, 230] on div "[PERSON_NAME] 0793545169" at bounding box center [196, 238] width 145 height 16
click at [61, 234] on input "checkbox" at bounding box center [60, 238] width 9 height 9
checkbox input "true"
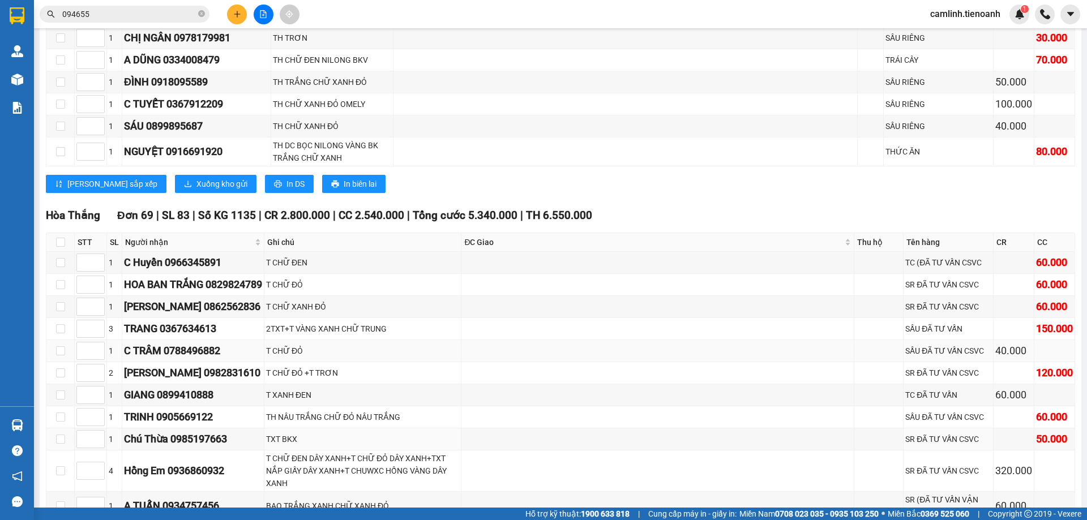
scroll to position [2150, 0]
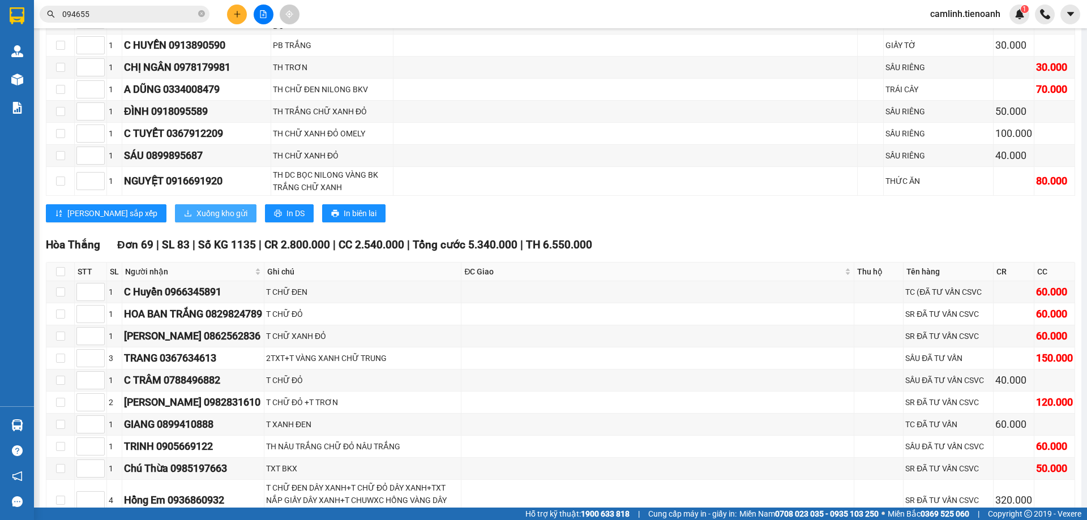
click at [196, 207] on span "Xuống kho gửi" at bounding box center [221, 213] width 51 height 12
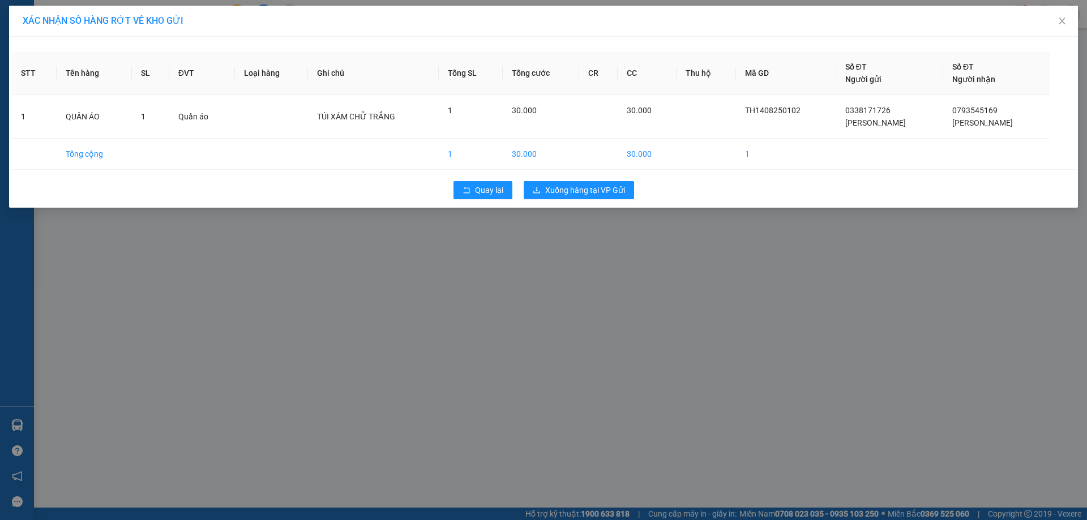
click at [570, 200] on div "Quay [PERSON_NAME] hàng tại VP Gửi" at bounding box center [543, 189] width 1063 height 29
click at [566, 191] on span "Xuống hàng tại VP Gửi" at bounding box center [585, 190] width 80 height 12
